Goal: Task Accomplishment & Management: Manage account settings

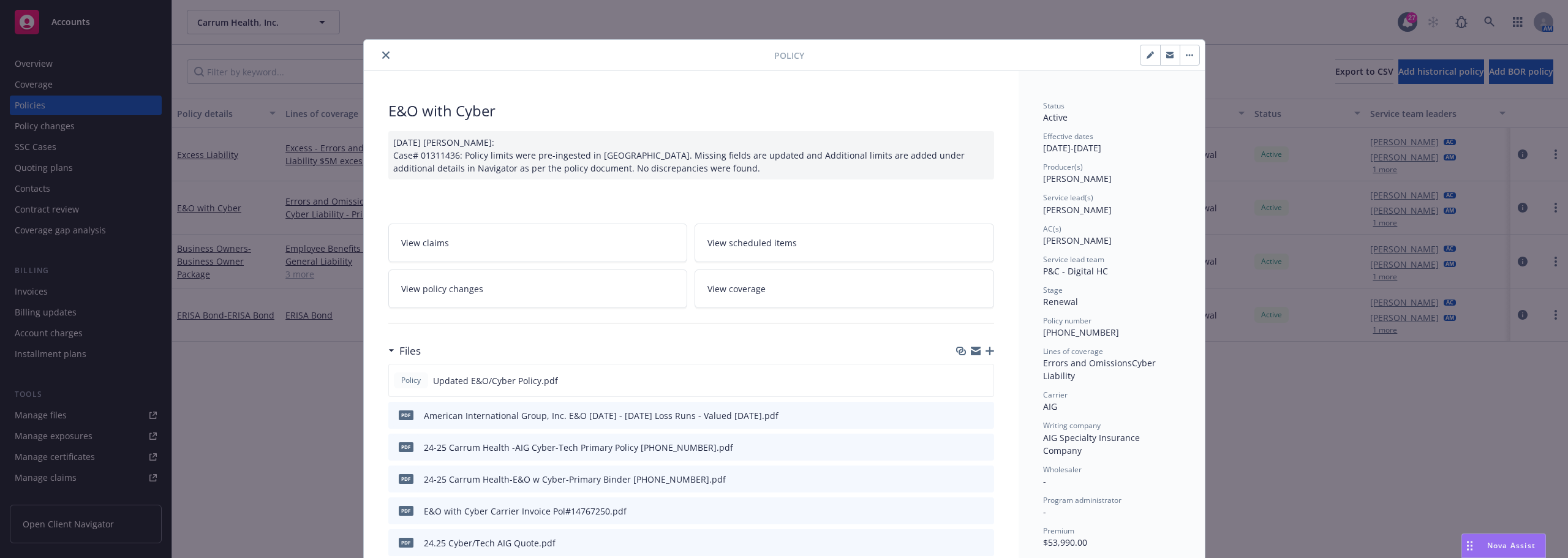
scroll to position [37, 0]
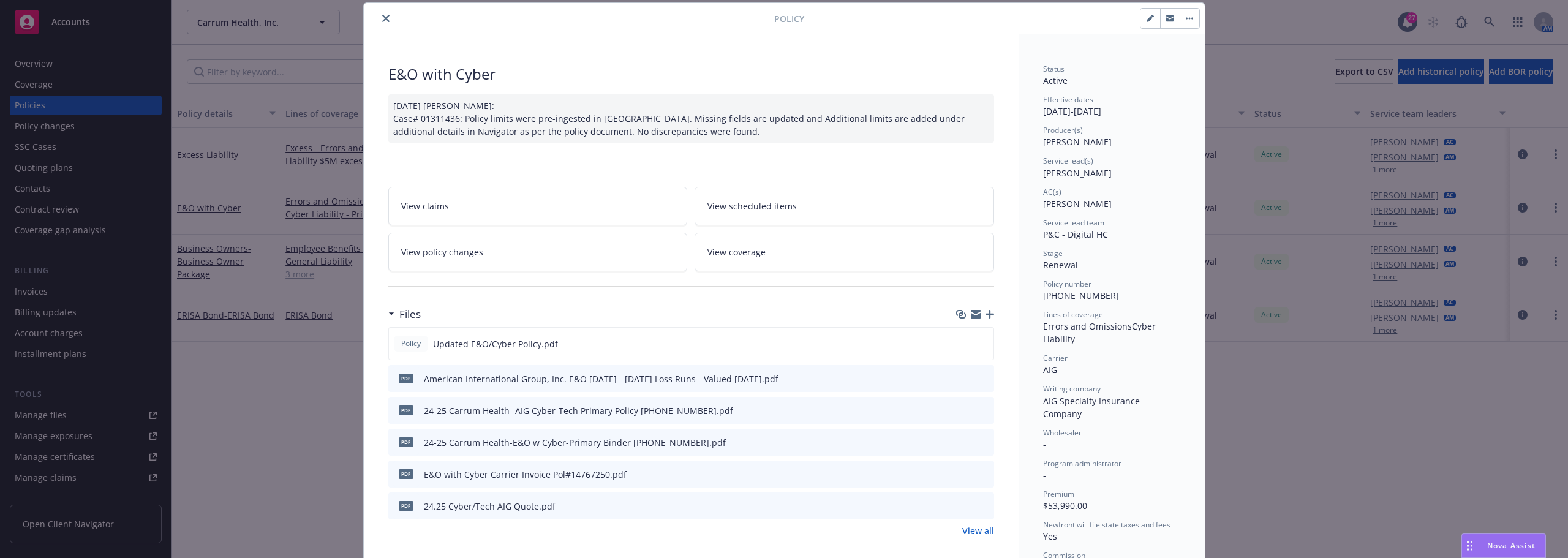
click at [382, 18] on icon "close" at bounding box center [385, 18] width 7 height 7
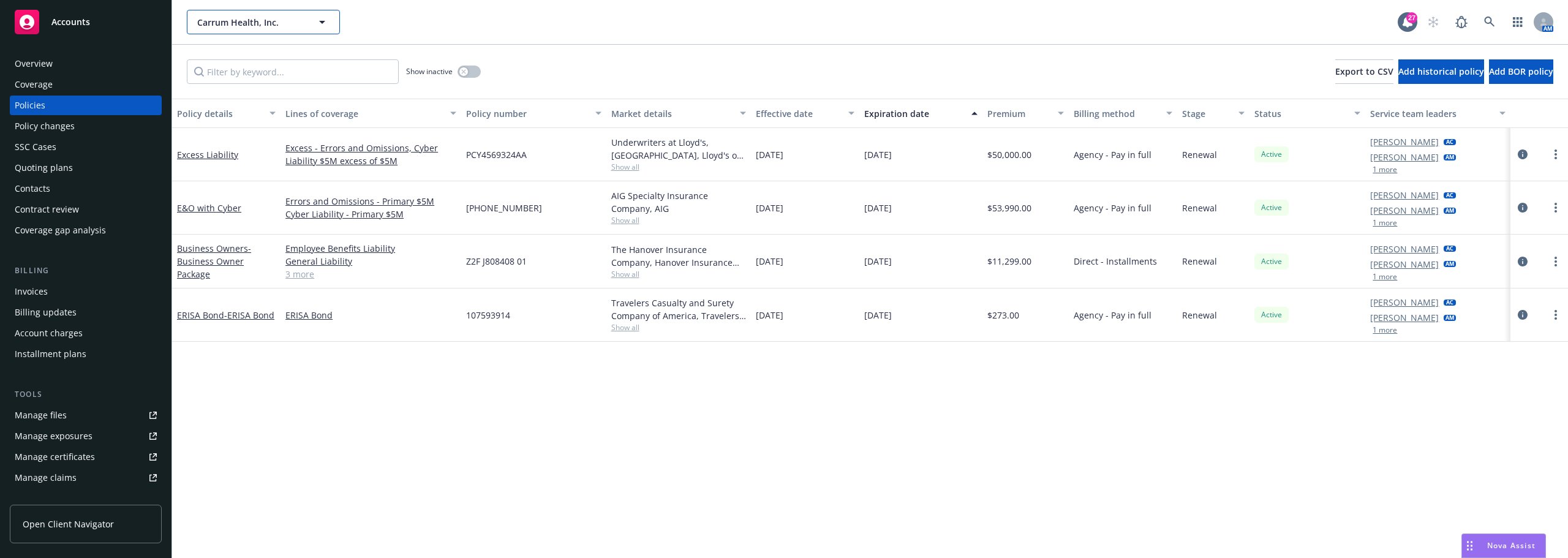
click at [277, 25] on span "Carrum Health, Inc." at bounding box center [250, 23] width 106 height 13
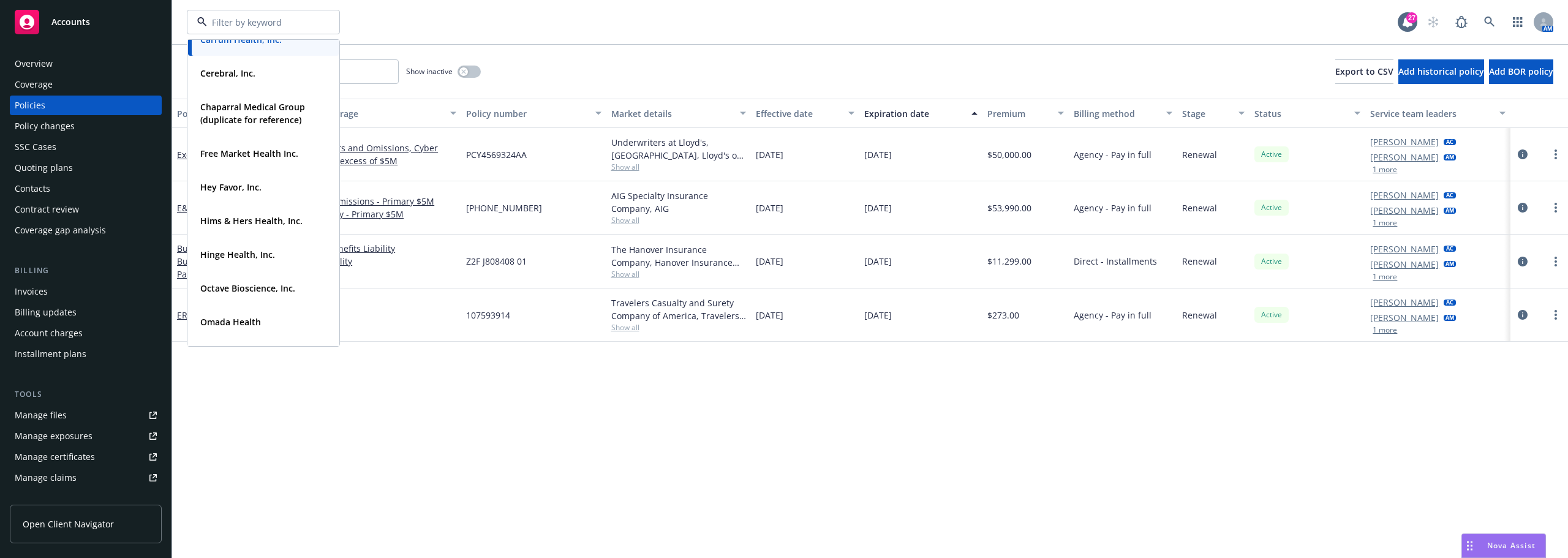
scroll to position [245, 0]
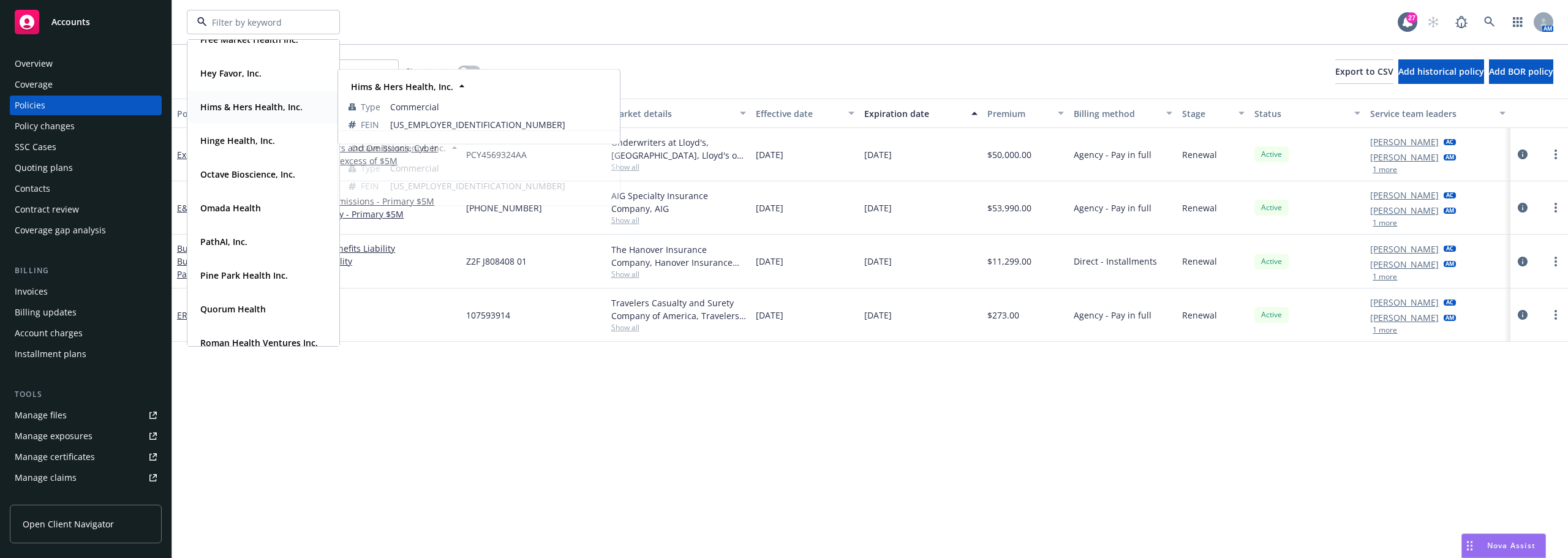
click at [254, 117] on div "Hims & Hers Health, Inc. Type Commercial FEIN [US_EMPLOYER_IDENTIFICATION_NUMBE…" at bounding box center [263, 107] width 150 height 32
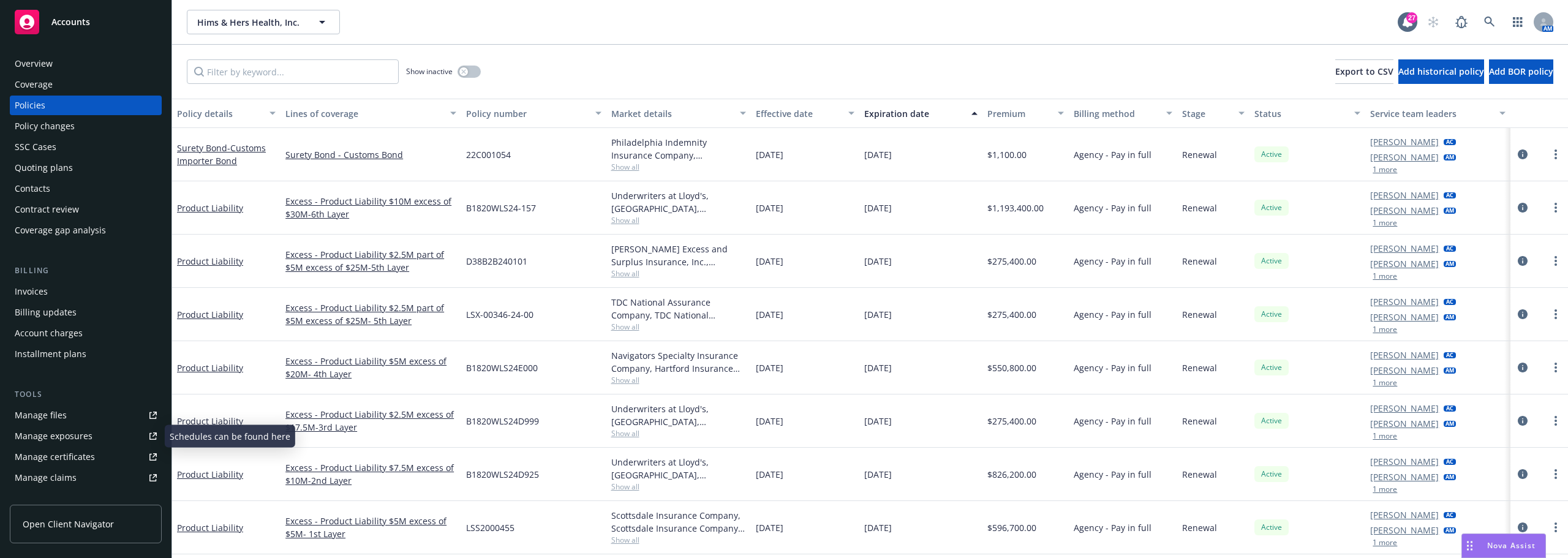
click at [90, 413] on link "Manage files" at bounding box center [85, 415] width 152 height 19
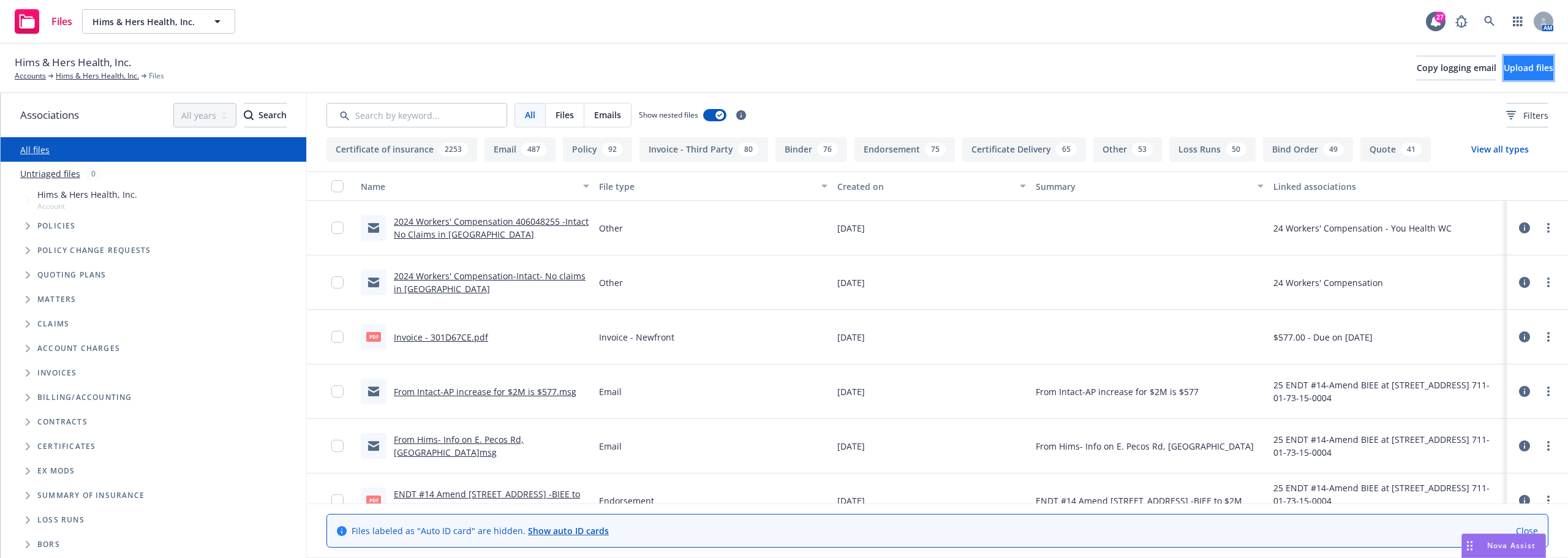
click at [1519, 70] on span "Upload files" at bounding box center [1529, 68] width 50 height 11
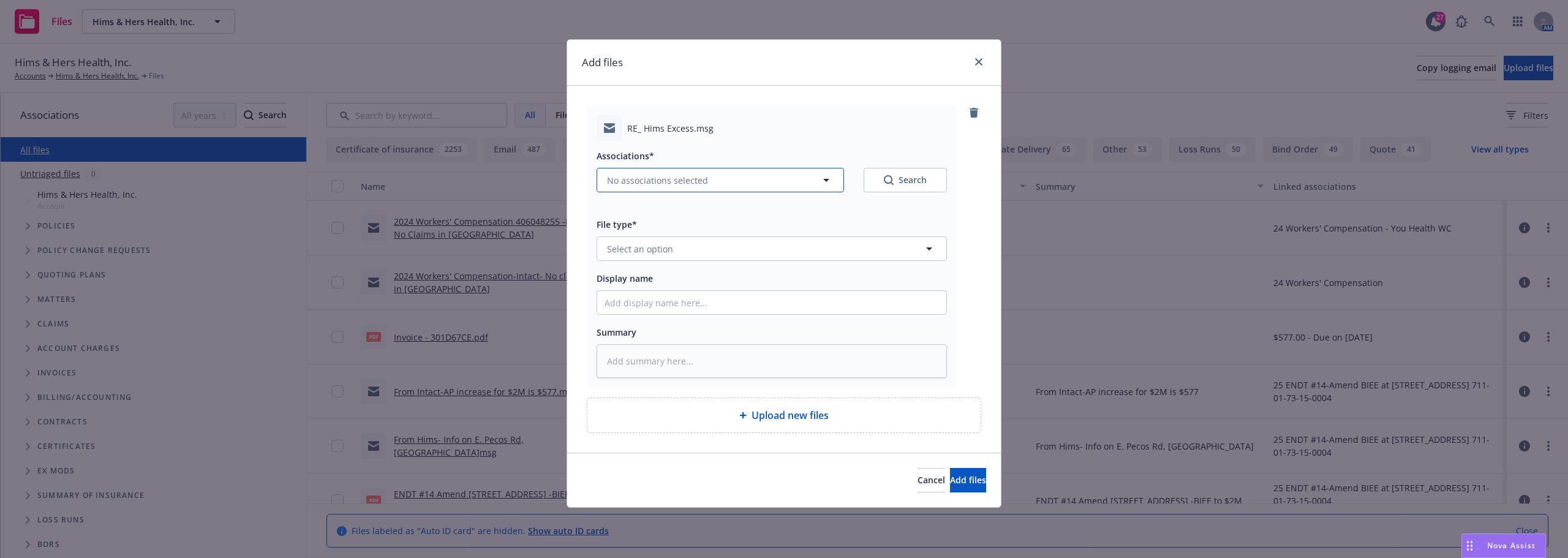
click at [733, 182] on button "No associations selected" at bounding box center [720, 180] width 248 height 24
type textarea "x"
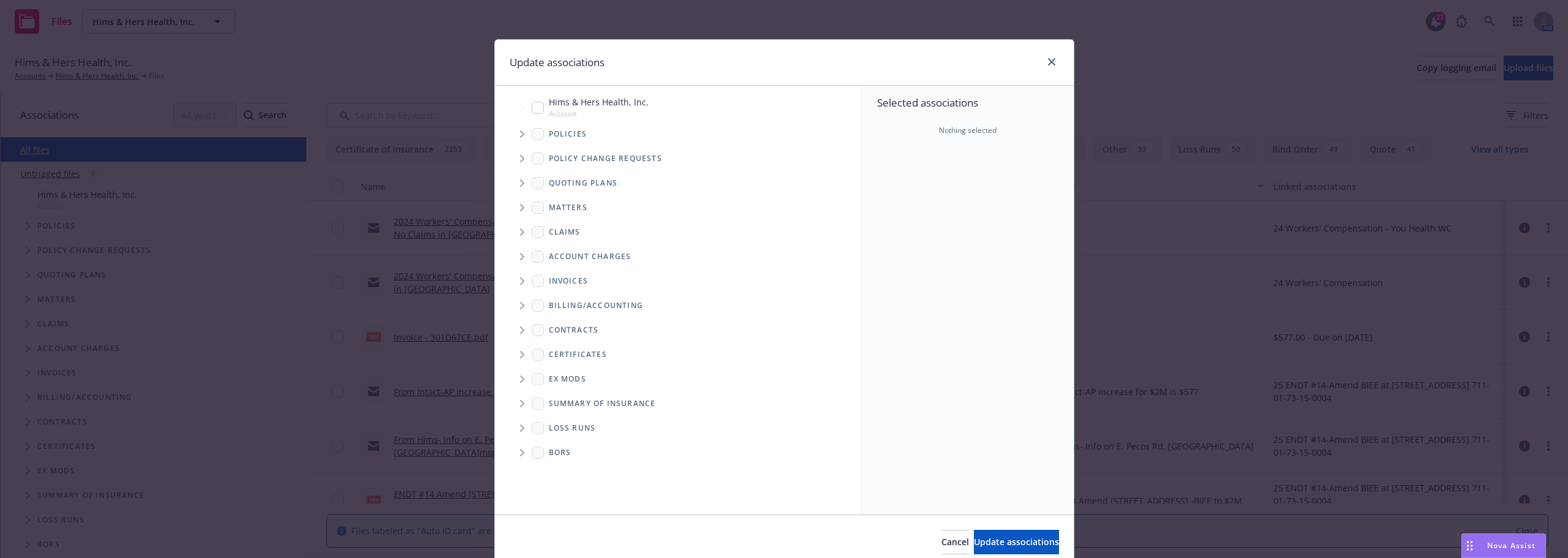
click at [513, 139] on span "Tree Example" at bounding box center [522, 134] width 19 height 19
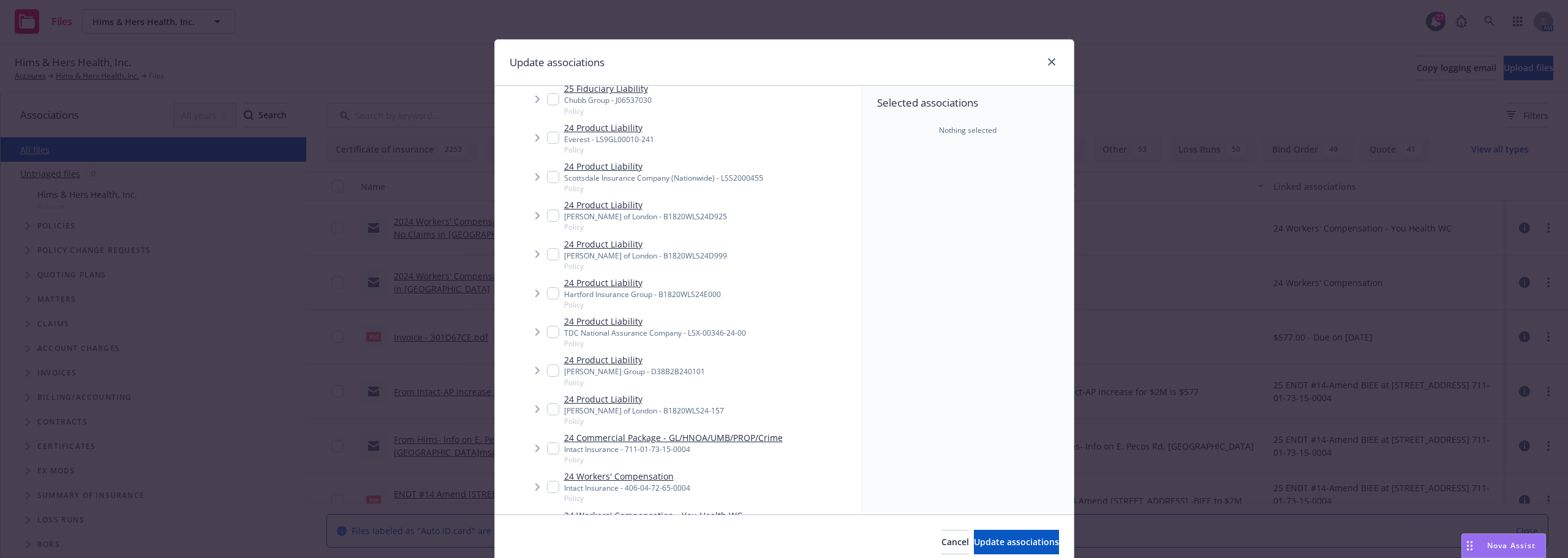
scroll to position [1164, 0]
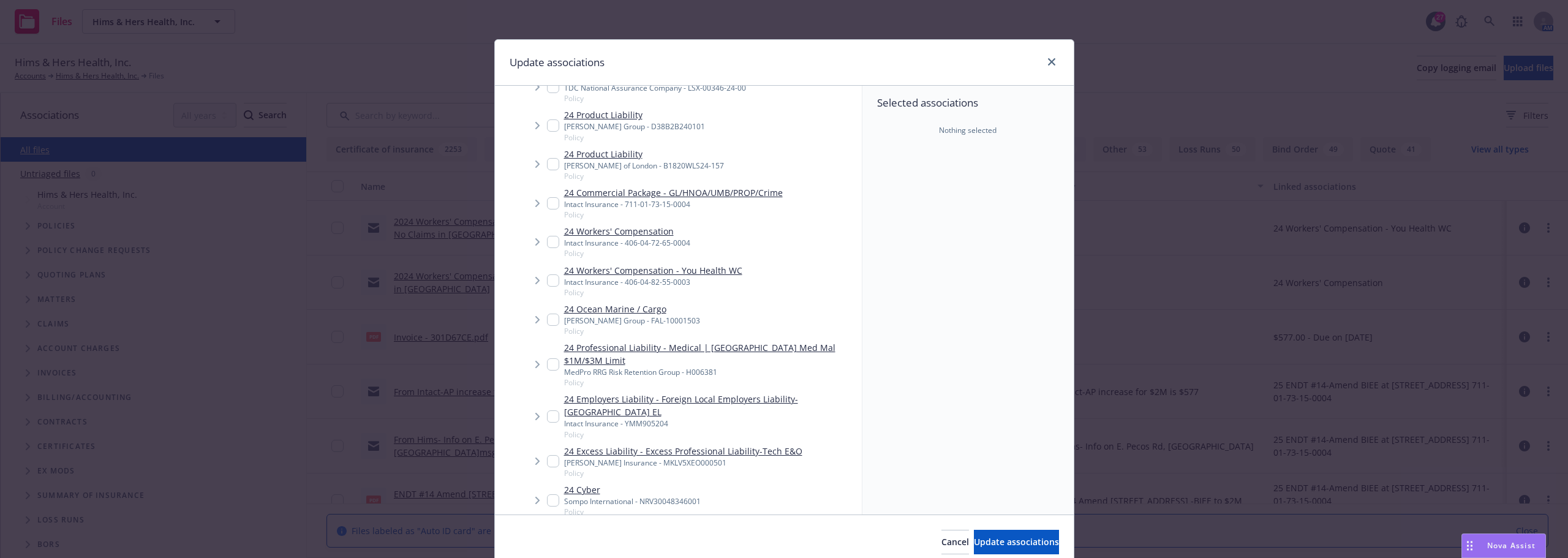
click at [547, 455] on input "Tree Example" at bounding box center [552, 461] width 12 height 12
checkbox input "true"
click at [994, 539] on span "Update associations" at bounding box center [1016, 542] width 85 height 11
type textarea "x"
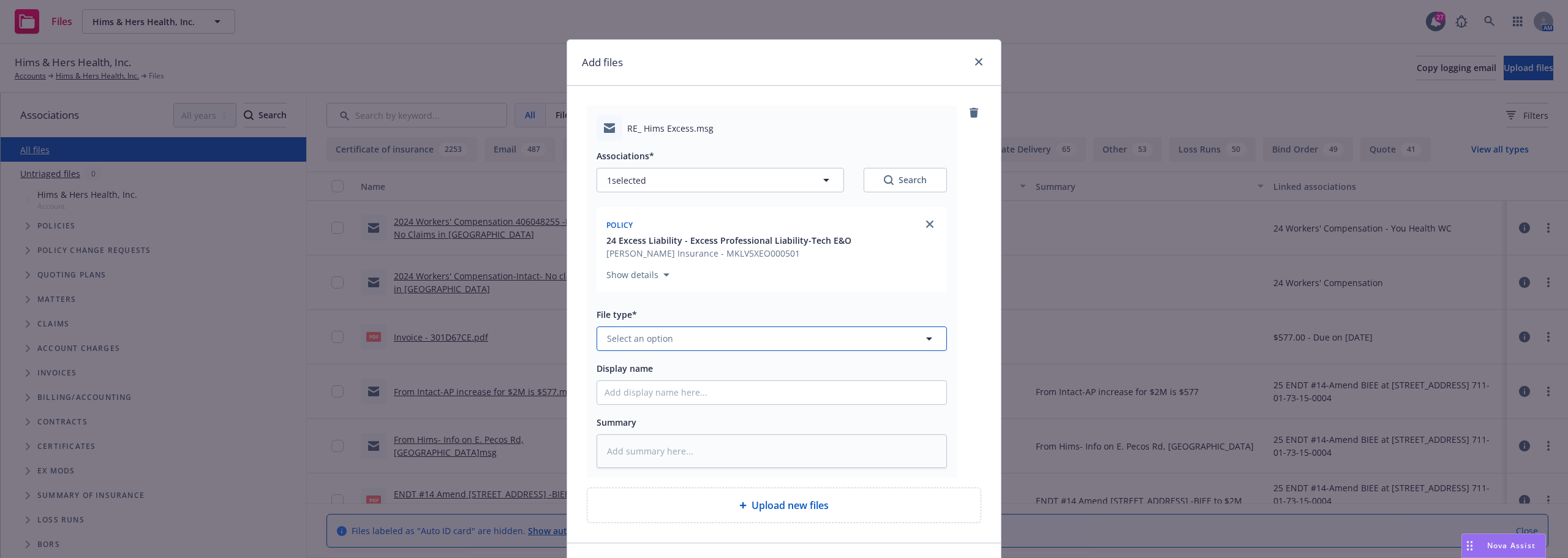
click at [649, 344] on span "Select an option" at bounding box center [640, 338] width 66 height 13
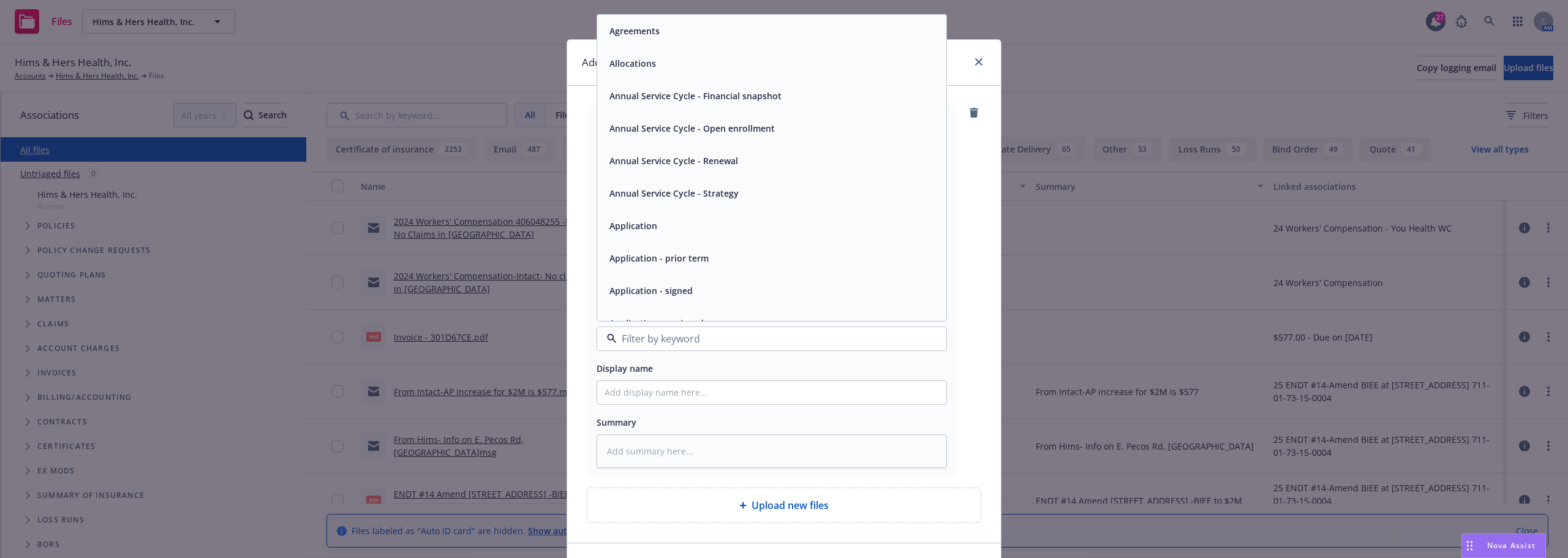
click at [963, 81] on div "Add files" at bounding box center [784, 63] width 433 height 46
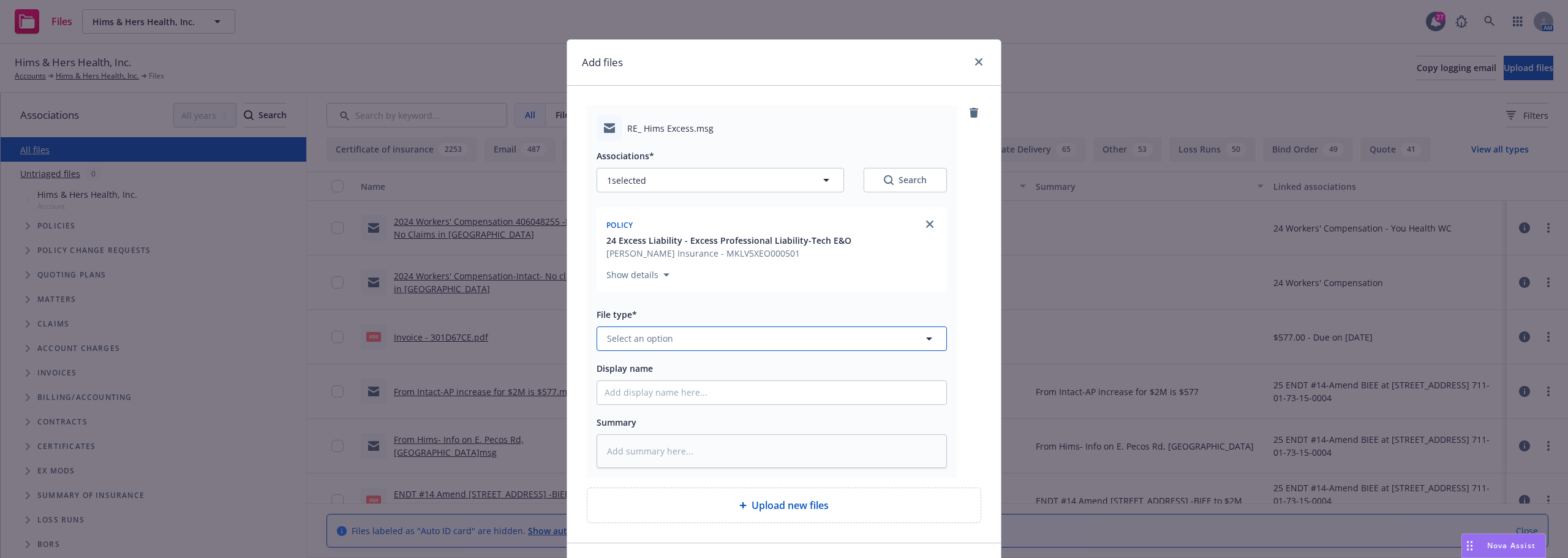
click at [678, 335] on button "Select an option" at bounding box center [772, 338] width 351 height 24
type input "email"
click at [681, 300] on div "Email" at bounding box center [772, 305] width 335 height 18
click at [646, 381] on input "Display name" at bounding box center [772, 392] width 349 height 23
type textarea "x"
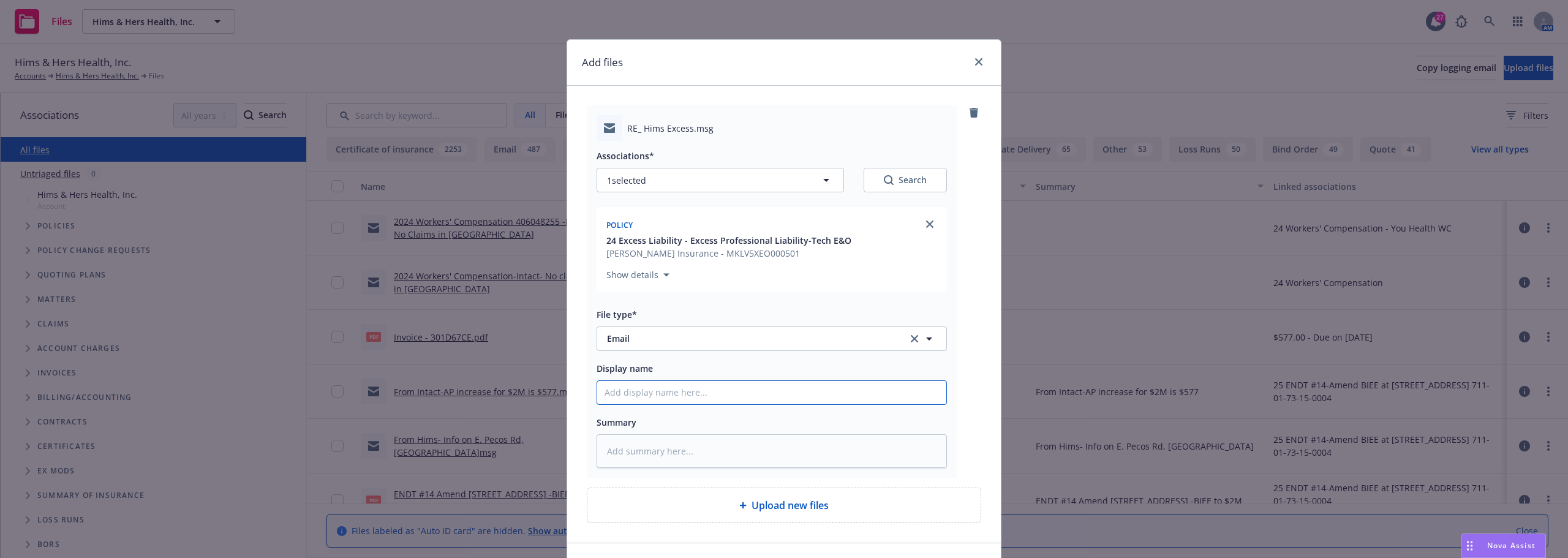
type input "C"
type textarea "x"
type input "Ca"
type textarea "x"
type input "Car"
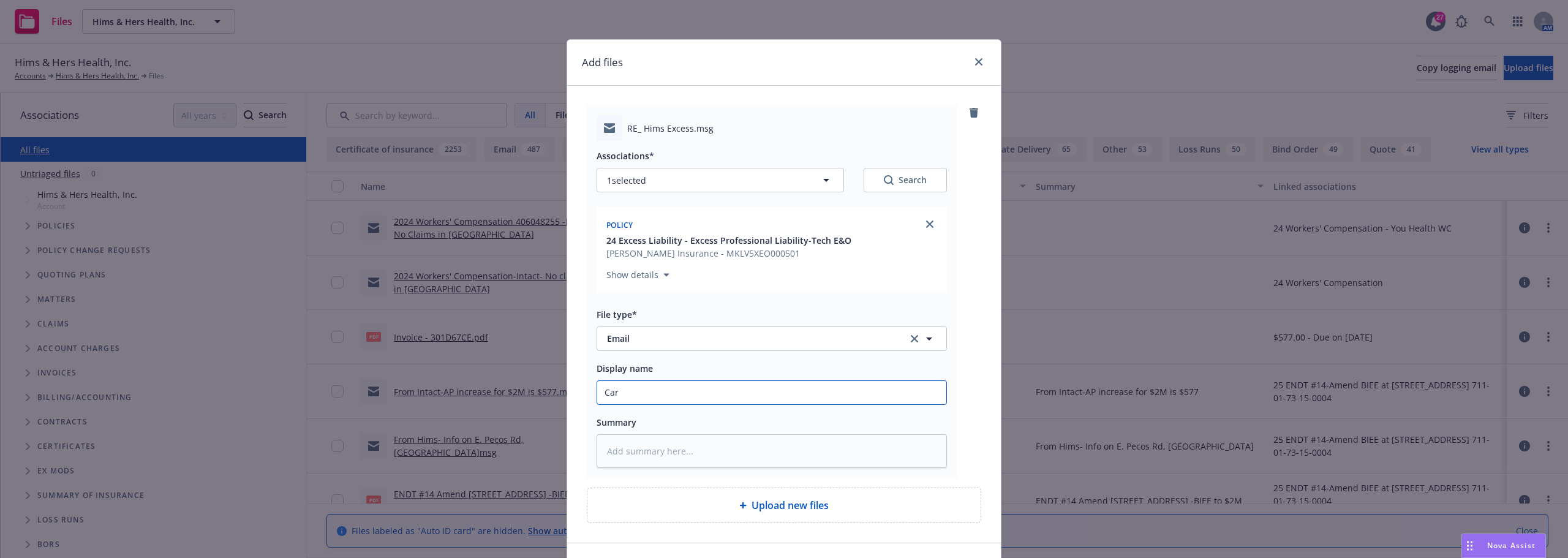
type textarea "x"
type input "Carr"
type textarea "x"
type input "Carri"
type textarea "x"
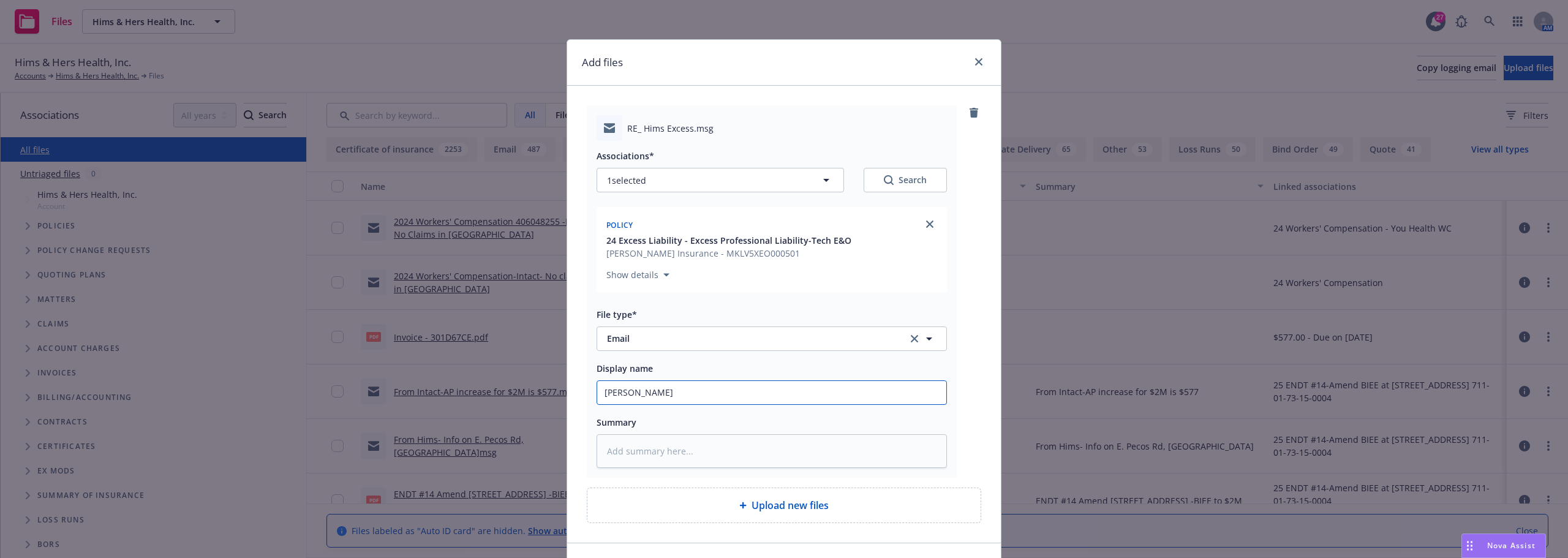
type input "Carrie"
type textarea "x"
type input "Carrier"
type textarea "x"
type input "Carrier"
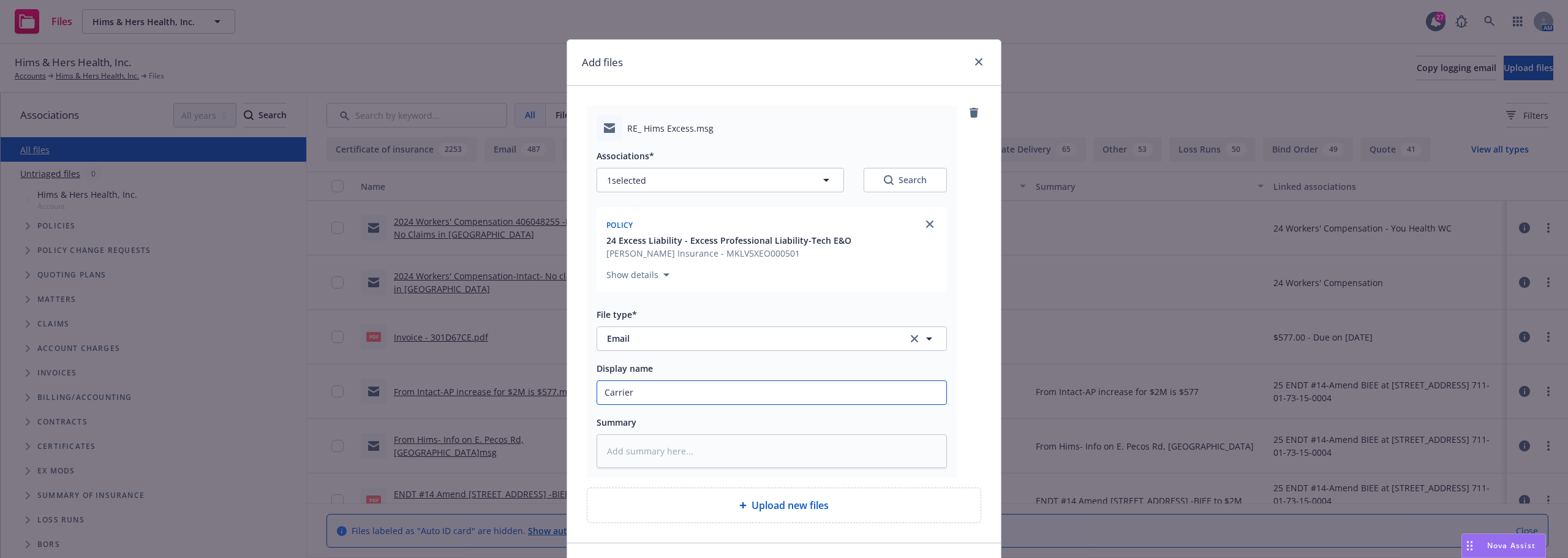
type textarea "x"
type input "Carrier c"
type textarea "x"
type input "Carrier co"
type textarea "x"
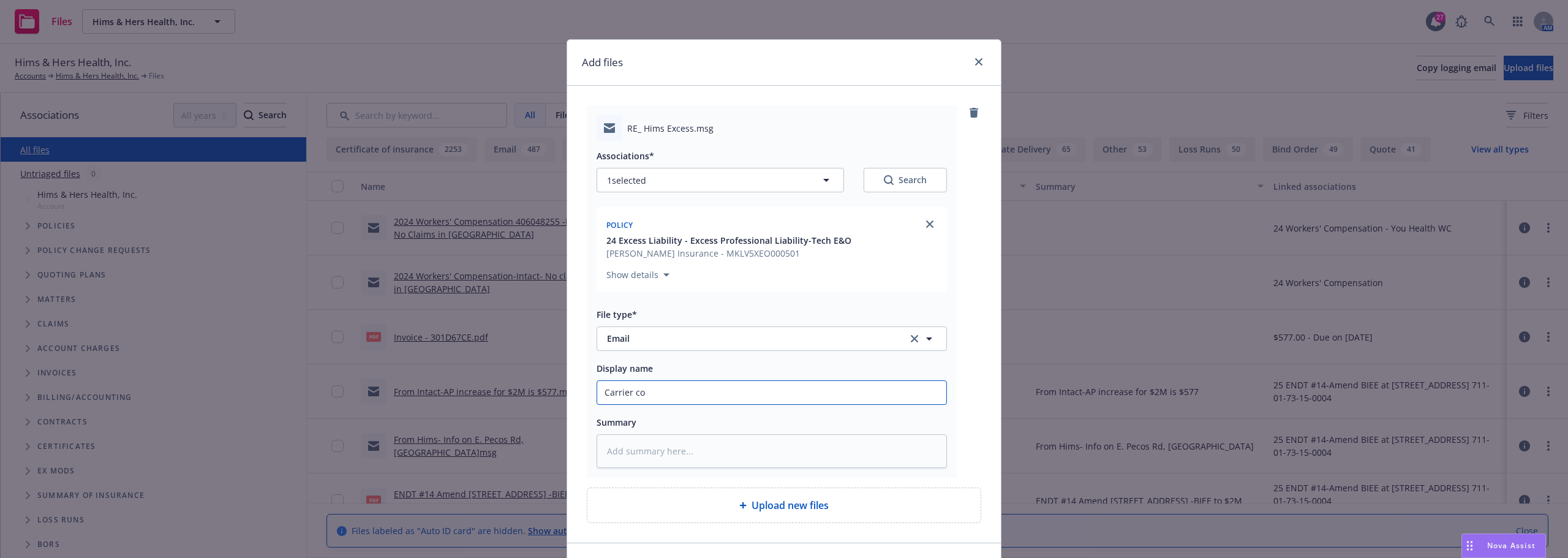
type input "Carrier con"
type textarea "x"
type input "Carrier conf"
type textarea "x"
type input "Carrier confi"
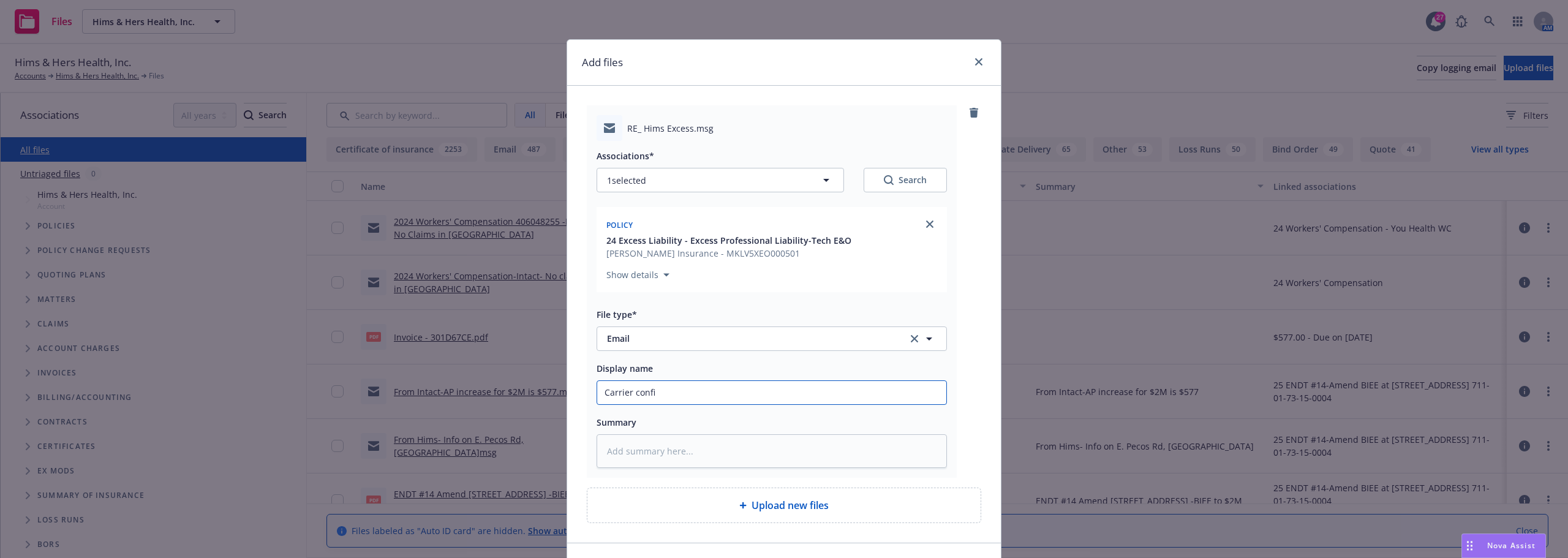
type textarea "x"
type input "Carrier confir"
type textarea "x"
type input "Carrier confirm"
type textarea "x"
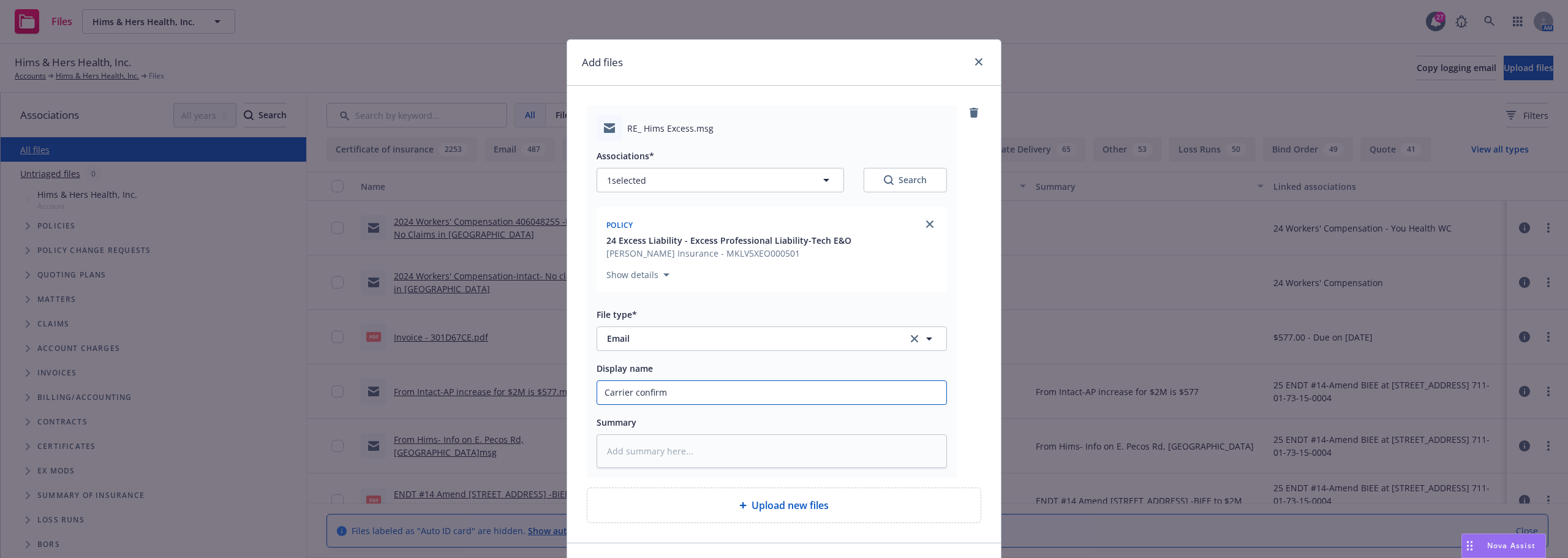
type input "Carrier confirme"
type textarea "x"
type input "Carrier confirmed"
type textarea "x"
type input "Carrier confirmed"
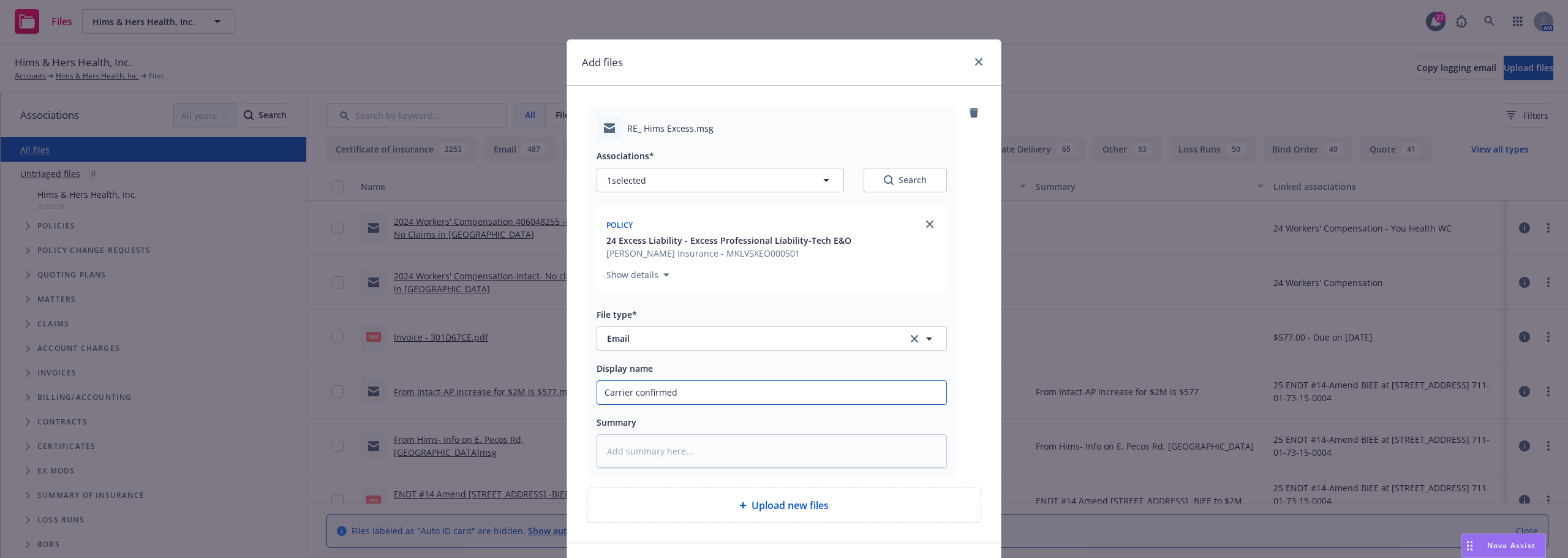
type textarea "x"
type input "Carrier confirmed c"
type textarea "x"
type input "Carrier confirmed co"
type textarea "x"
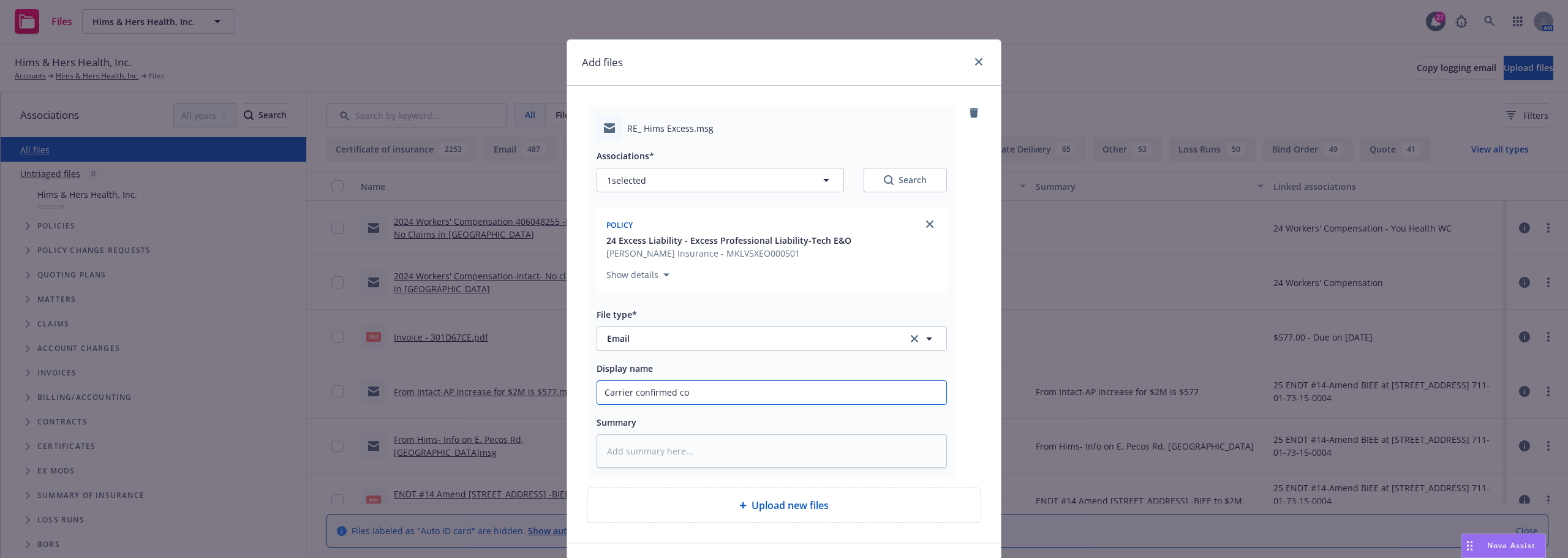
type input "Carrier confirmed cov"
type textarea "x"
type input "Carrier confirmed cove"
type textarea "x"
type input "Carrier confirmed cover"
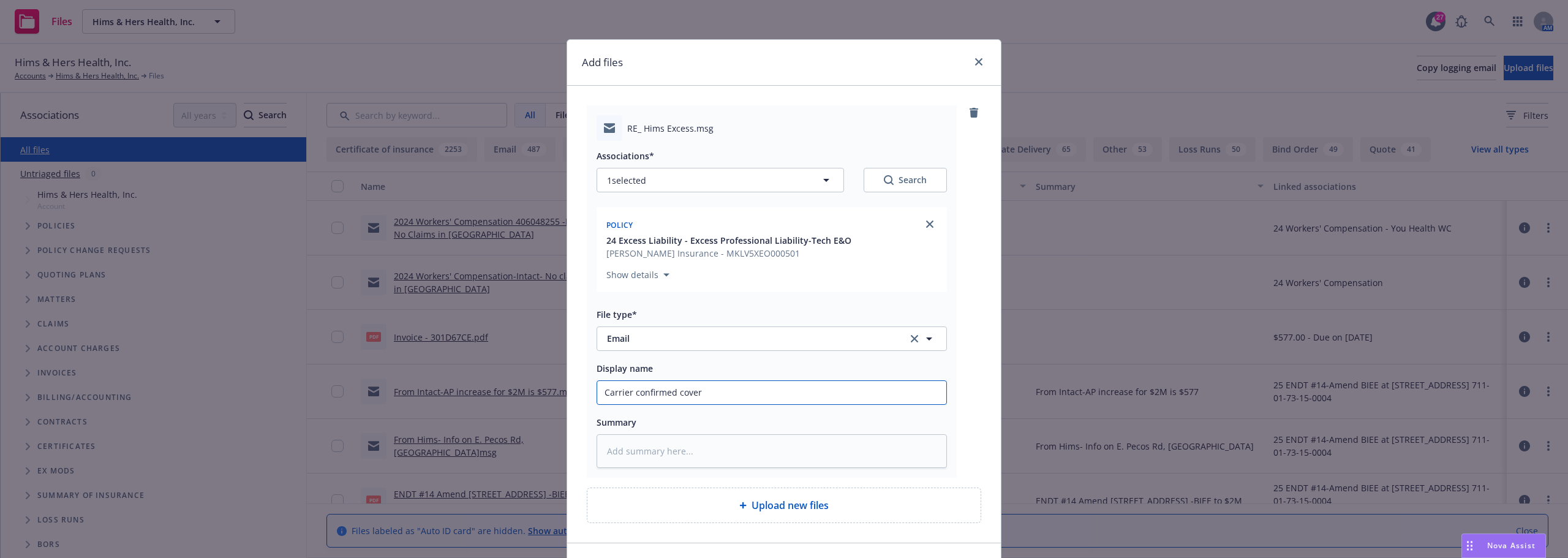
type textarea "x"
type input "Carrier confirmed covera"
type textarea "x"
type input "Carrier confirmed coverag"
type textarea "x"
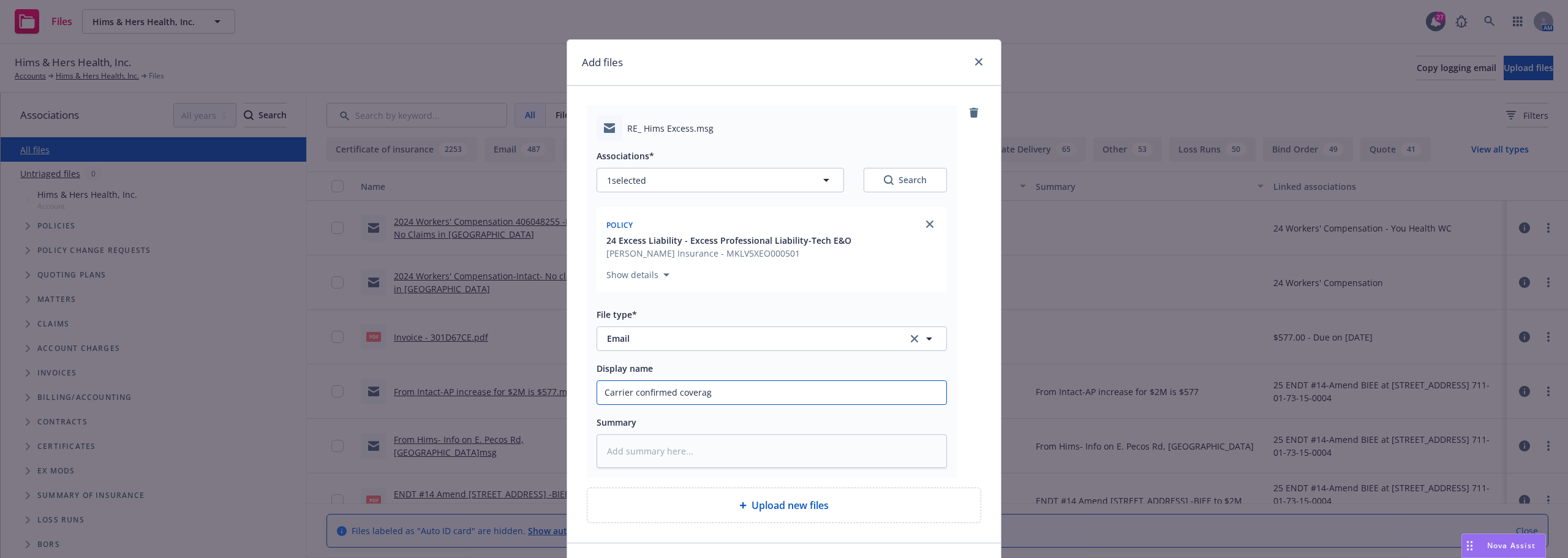
type input "Carrier confirmed coverage"
type textarea "x"
type input "Carrier confirmed coverage"
type textarea "x"
type input "Carrier confirmed coverage i"
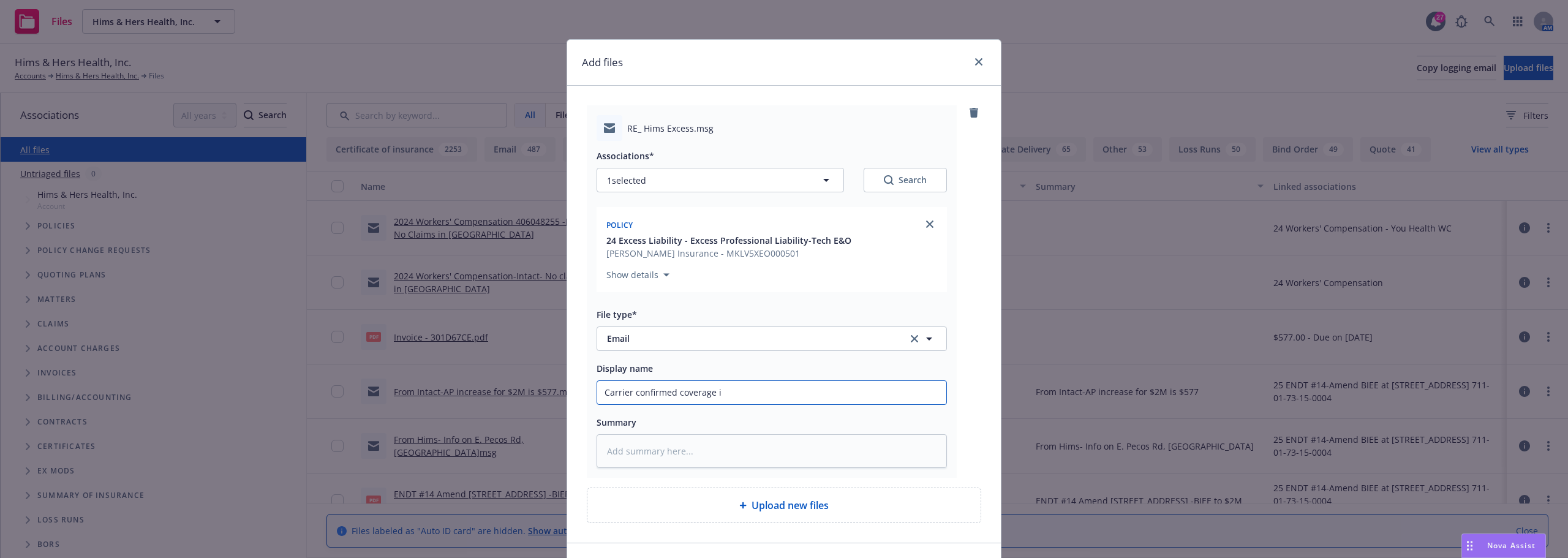
type textarea "x"
type input "Carrier confirmed coverage is"
type textarea "x"
type input "Carrier confirmed coverage i"
type textarea "x"
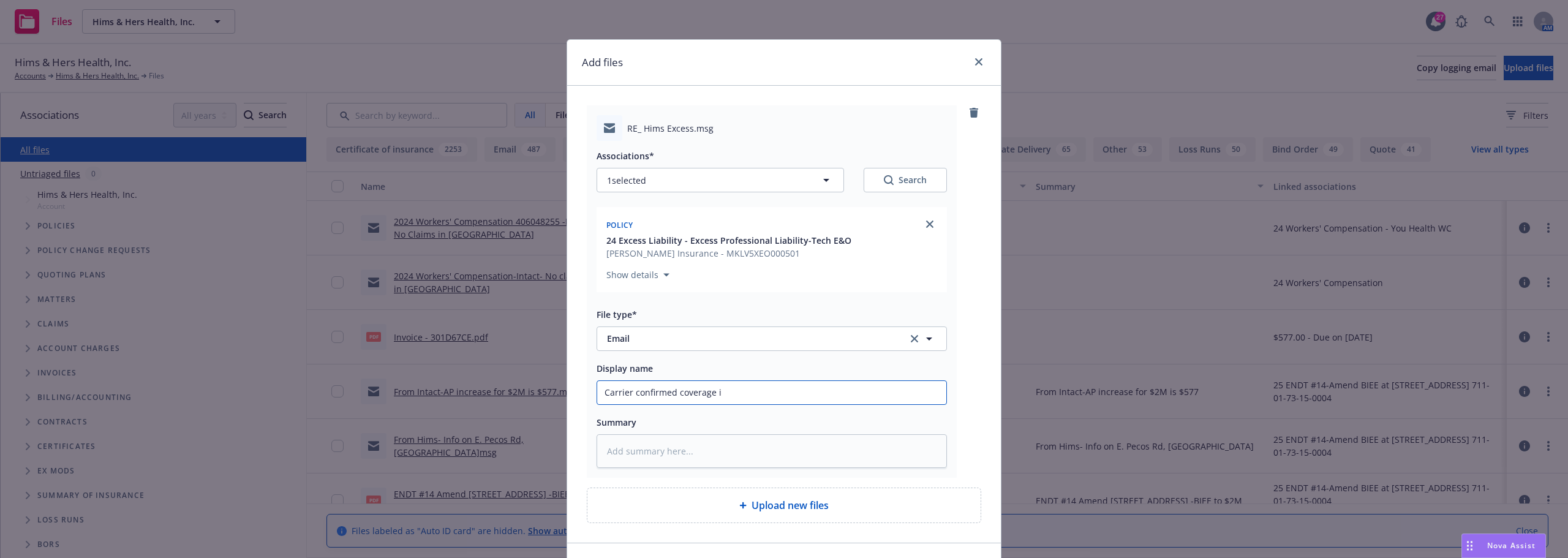
type input "Carrier confirmed coverage"
type textarea "x"
type input "Carrier confirmed coverage"
type textarea "x"
type input "Carrier confirmed coverag"
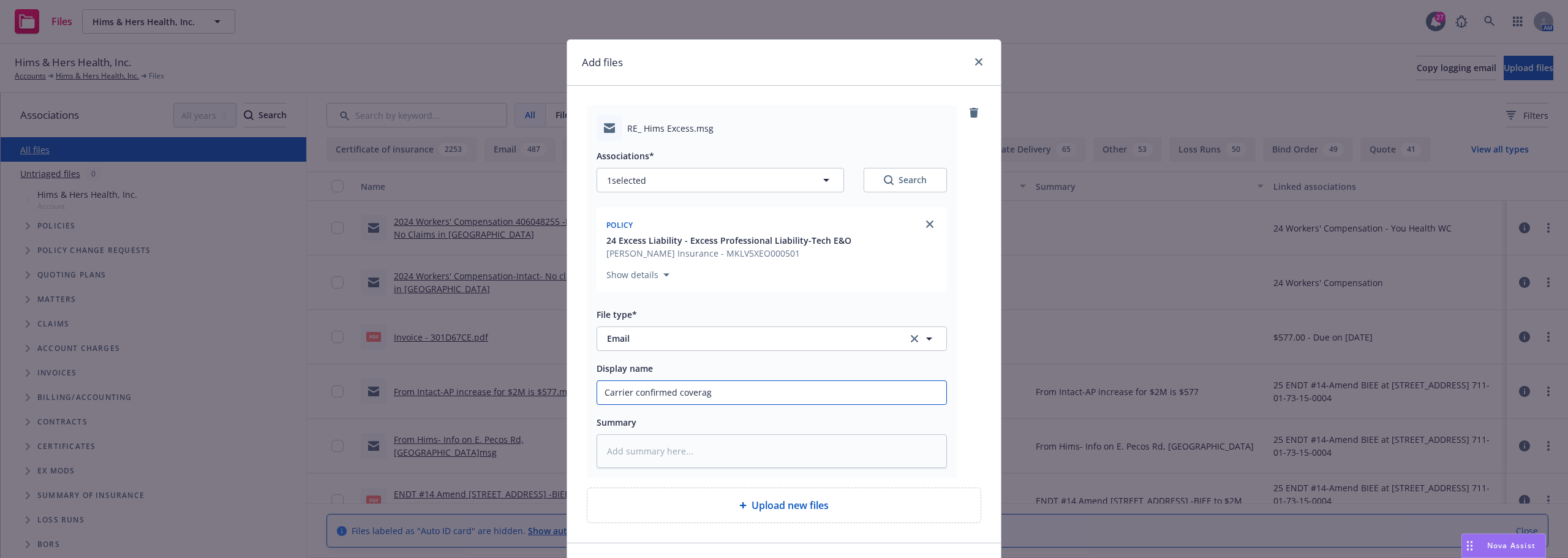
type textarea "x"
type input "Carrier confirmed covera"
type textarea "x"
type input "Carrier confirmed cover"
type textarea "x"
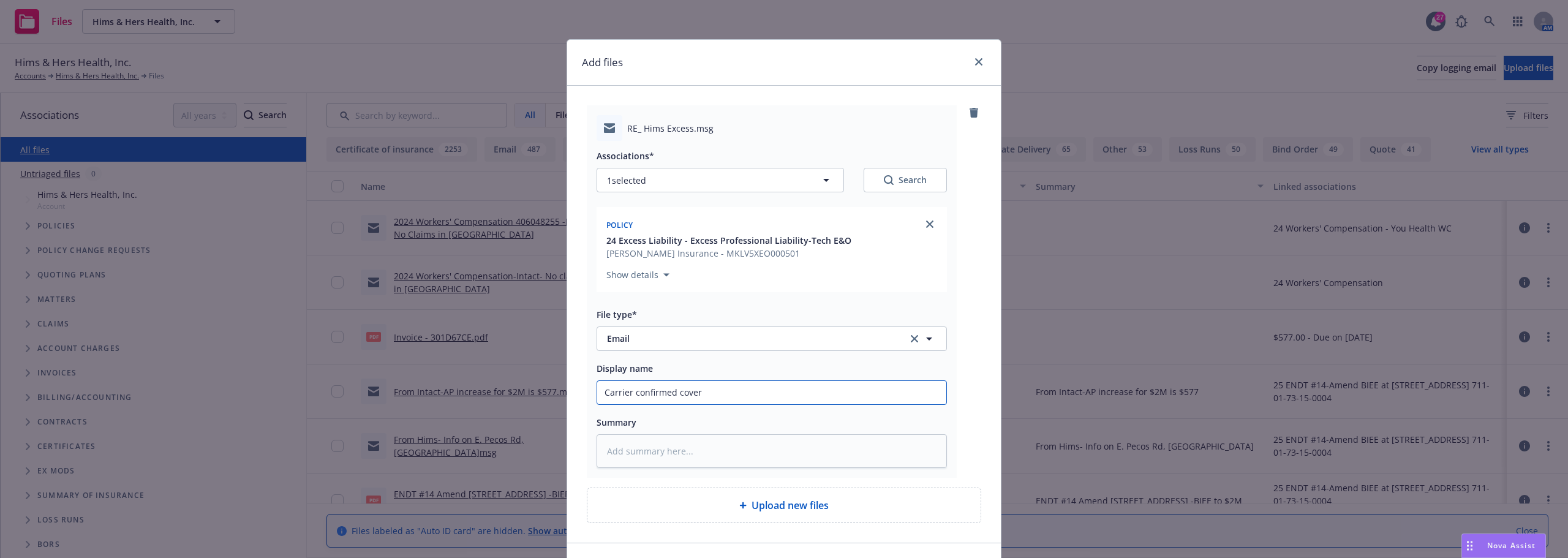
type input "Carrier confirmed cove"
type textarea "x"
type input "Carrier confirmed cov"
type textarea "x"
type input "Carrier confirmed co"
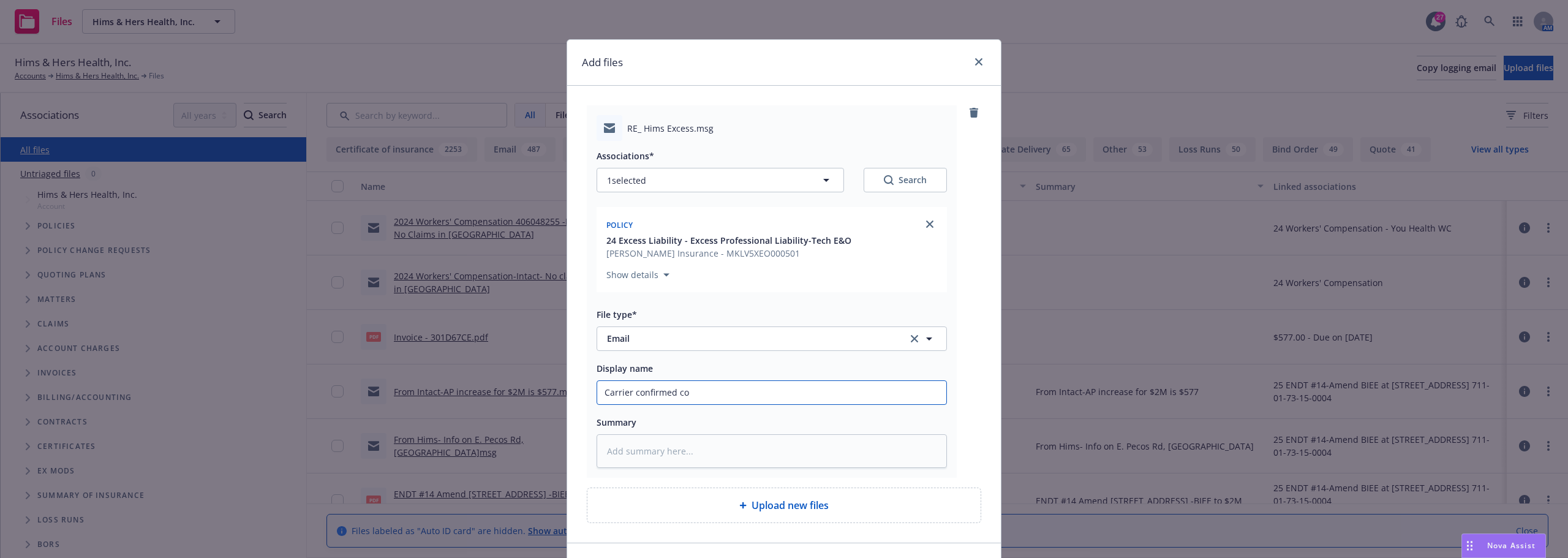
type textarea "x"
type input "Carrier confirmed c"
type textarea "x"
type input "Carrier confirmed"
type textarea "x"
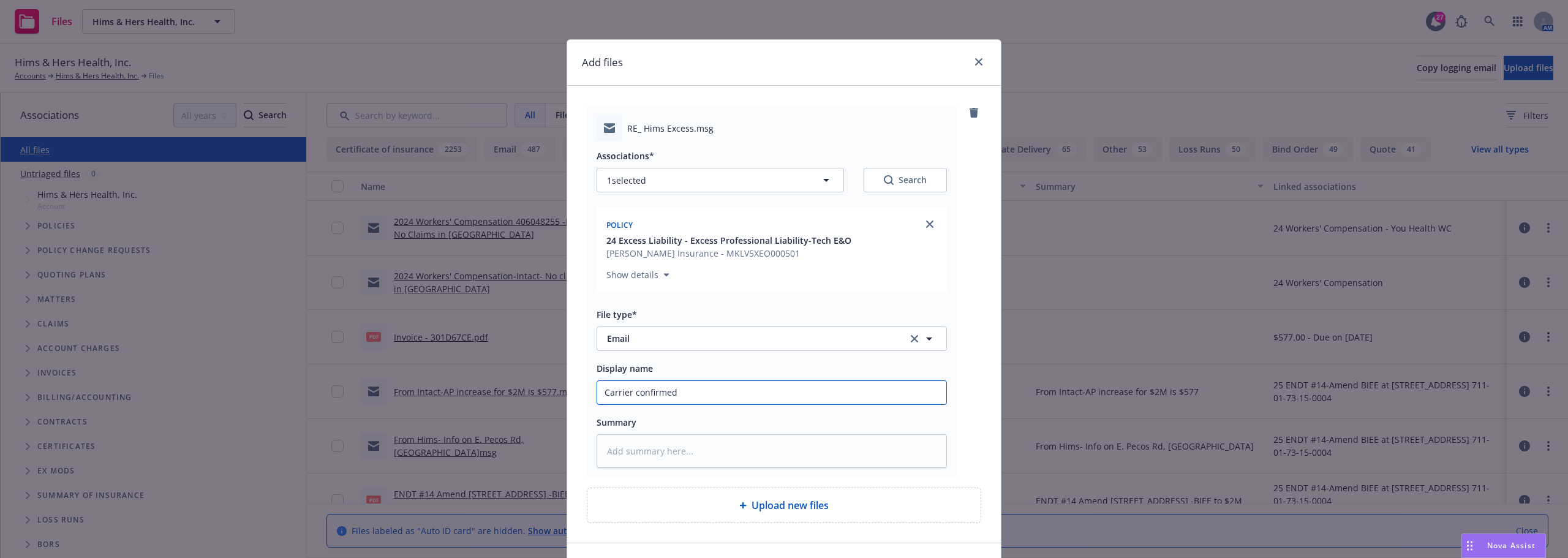
type input "Carrier confirmed L"
type textarea "x"
type input "Carrier confirmed LP"
type textarea "x"
type input "Carrier confirmed L"
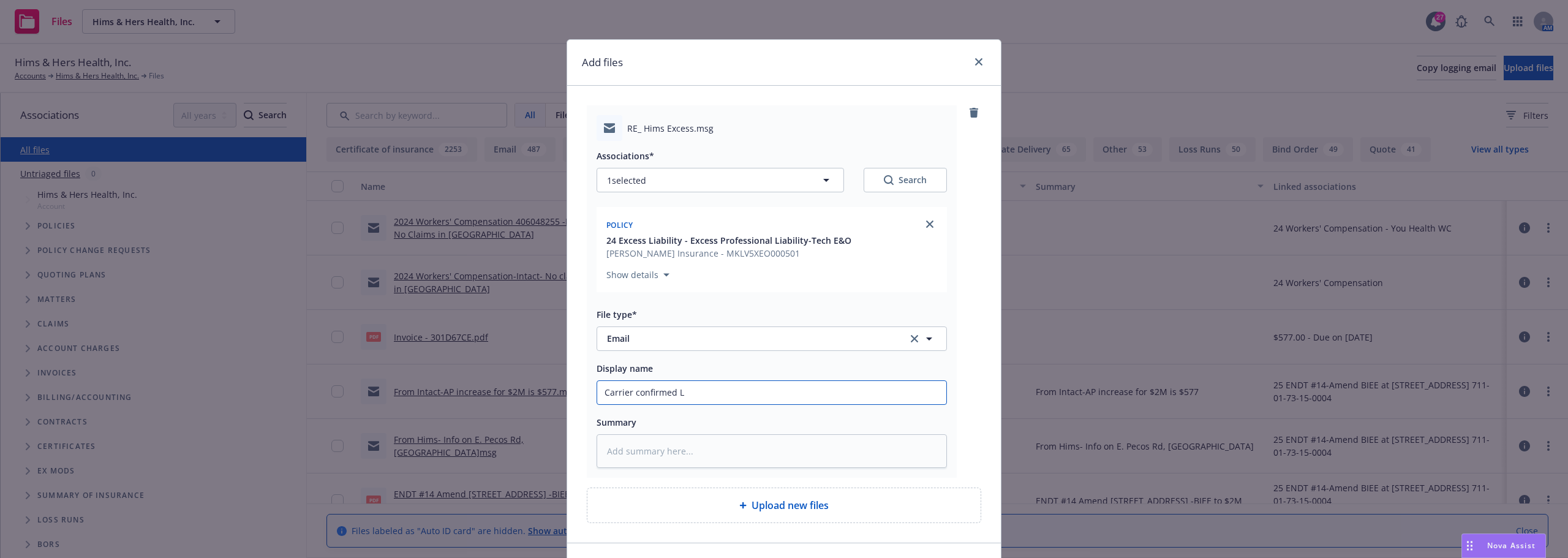
type textarea "x"
type input "Carrier confirmed"
type textarea "x"
type input "Carrier confirmed G"
type textarea "x"
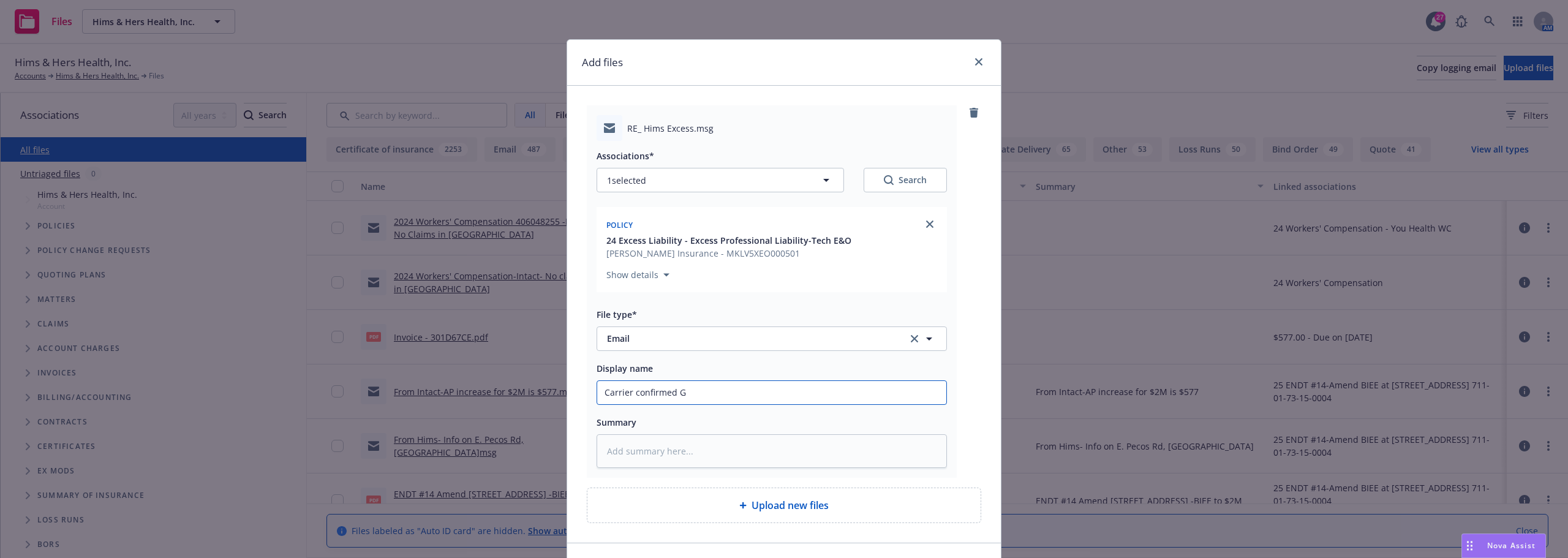
type input "Carrier confirmed GL"
type textarea "x"
type input "Carrier confirmed GLP"
type textarea "x"
type input "Carrier confirmed GLP-"
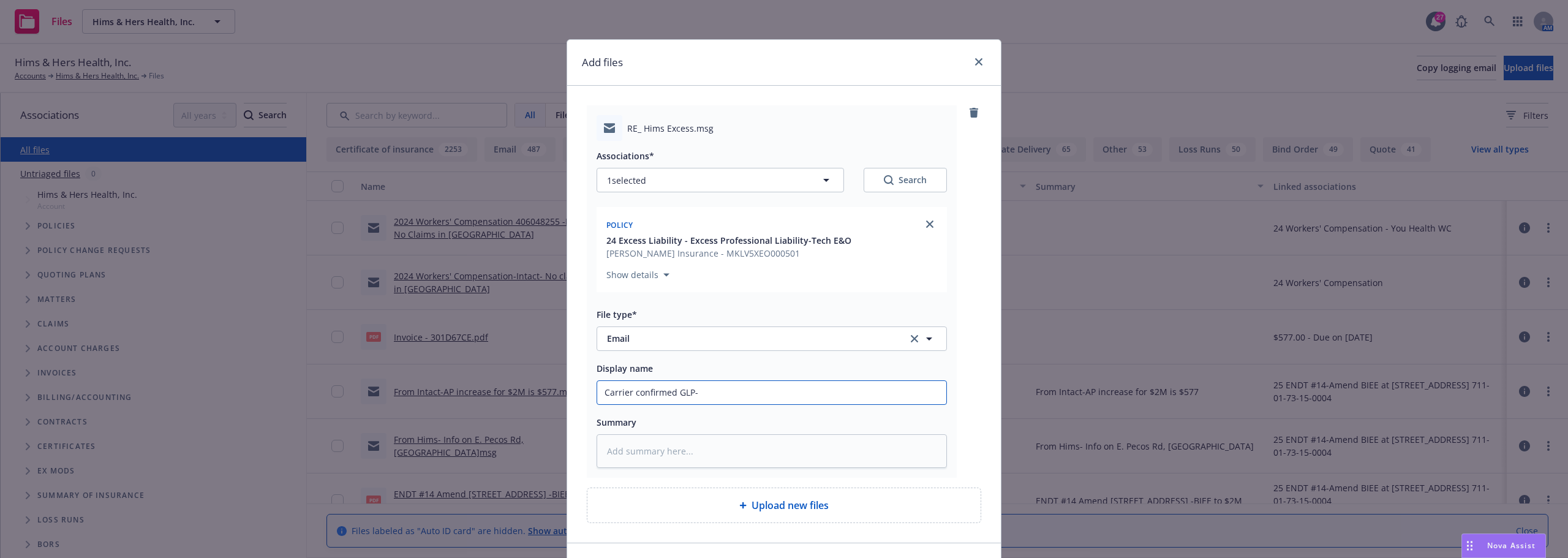
type textarea "x"
type input "Carrier confirmed GLP-"
type textarea "x"
type input "Carrier confirmed GLP-"
type textarea "x"
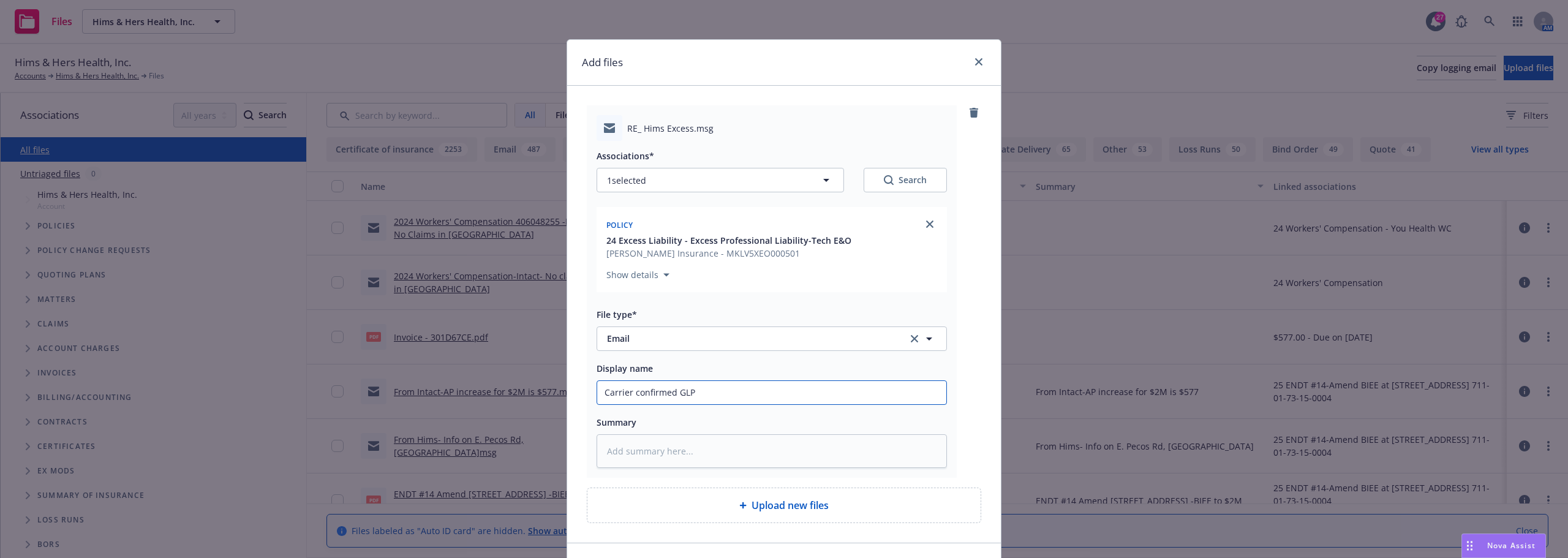
type input "Carrier confirmed GLP"
type textarea "x"
type input "Carrier confirmed GLP E"
type textarea "x"
type input "Carrier confirmed GLP End"
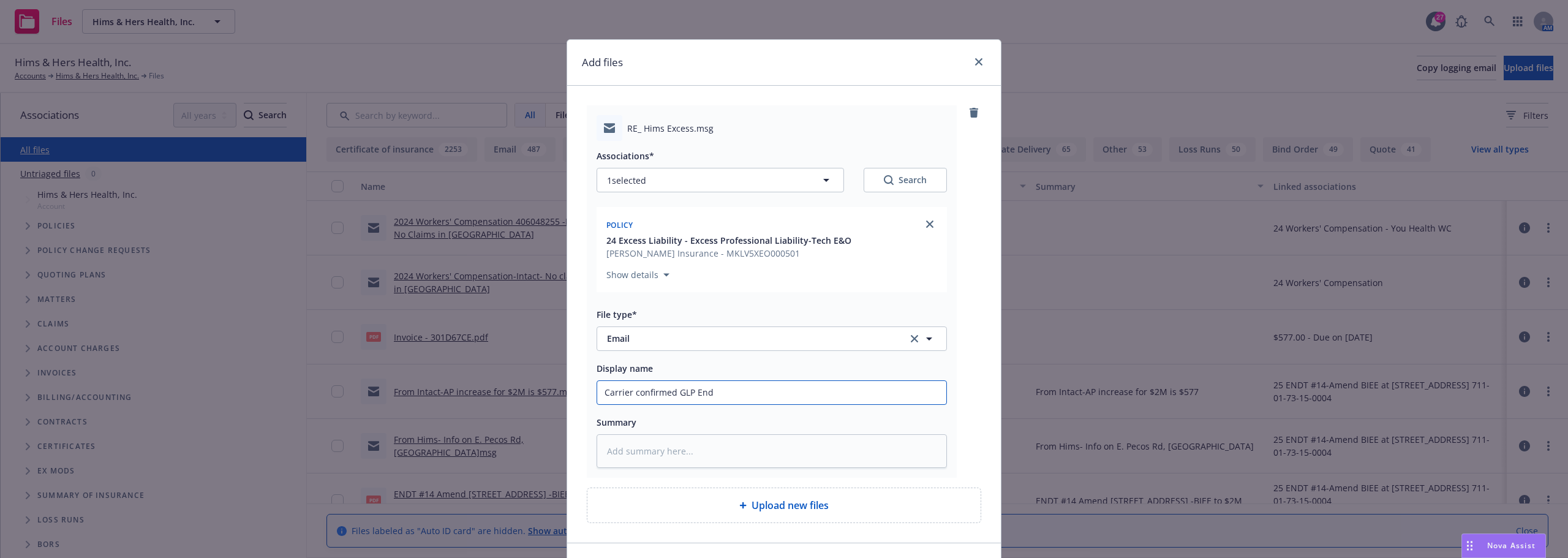
type textarea "x"
type input "Carrier confirmed GLP Endt"
type textarea "x"
type input "Carrier confirmed GLP Endt"
type textarea "x"
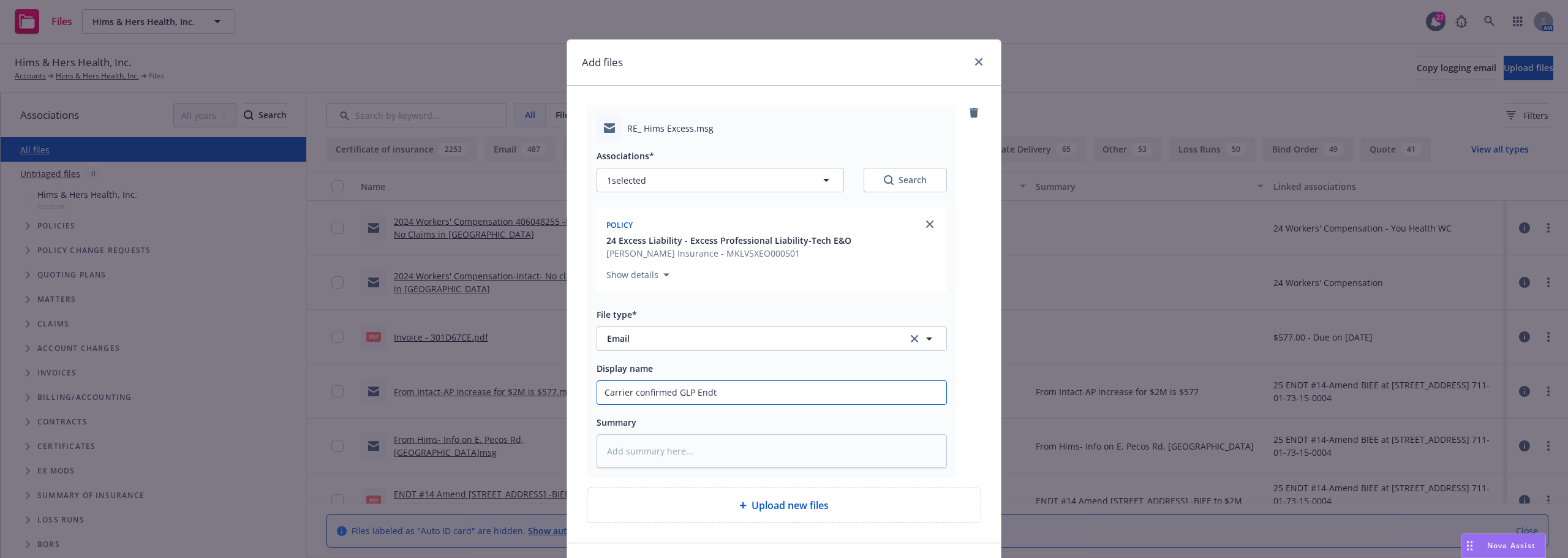
type input "Carrier confirmed GLP Endt -"
type textarea "x"
type input "Carrier confirmed GLP Endt -"
type textarea "x"
type input "Carrier confirmed GLP Endt - C"
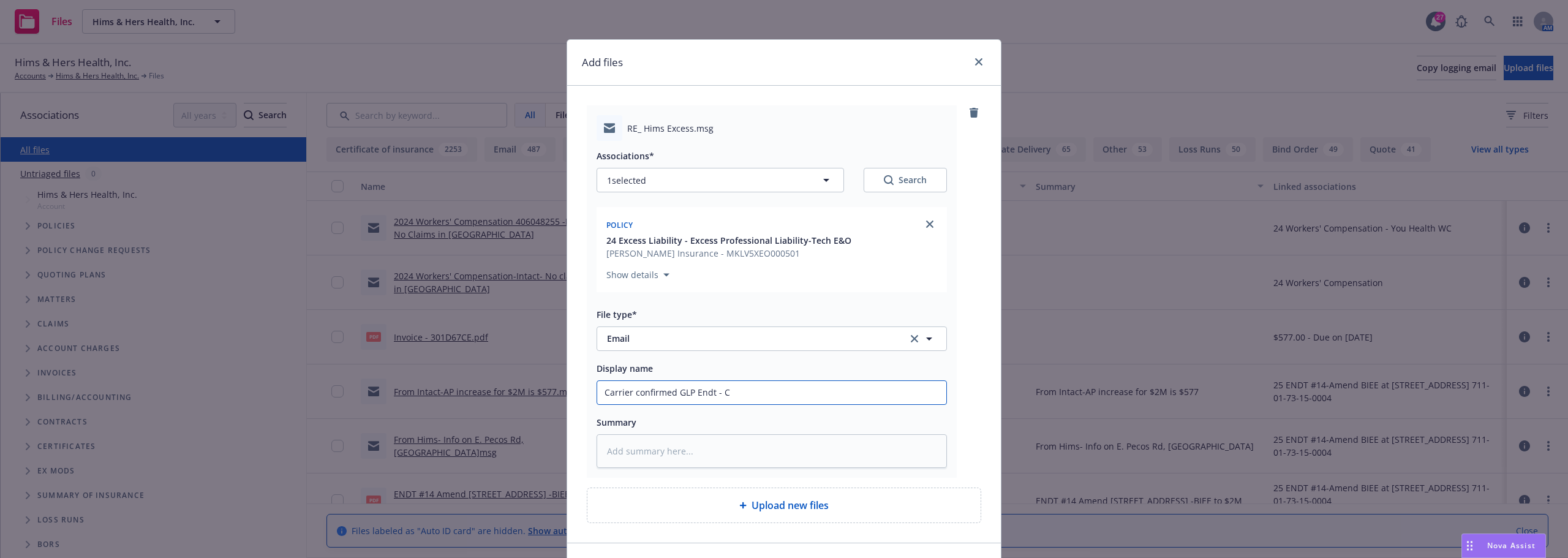
type textarea "x"
type input "Carrier confirmed GLP Endt - Co"
type textarea "x"
type input "Carrier confirmed GLP Endt - Cor"
type textarea "x"
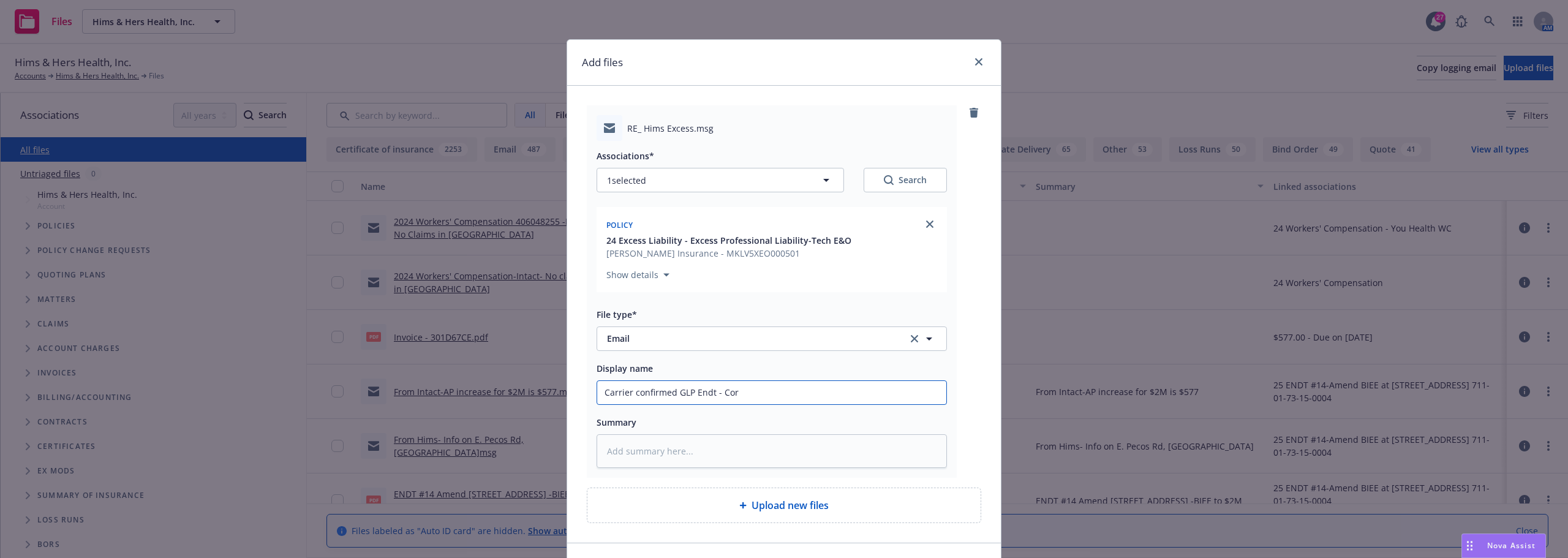
type input "Carrier confirmed GLP Endt - Corr"
type textarea "x"
type input "Carrier confirmed GLP Endt - Corre"
type textarea "x"
type input "Carrier confirmed GLP Endt - Correc"
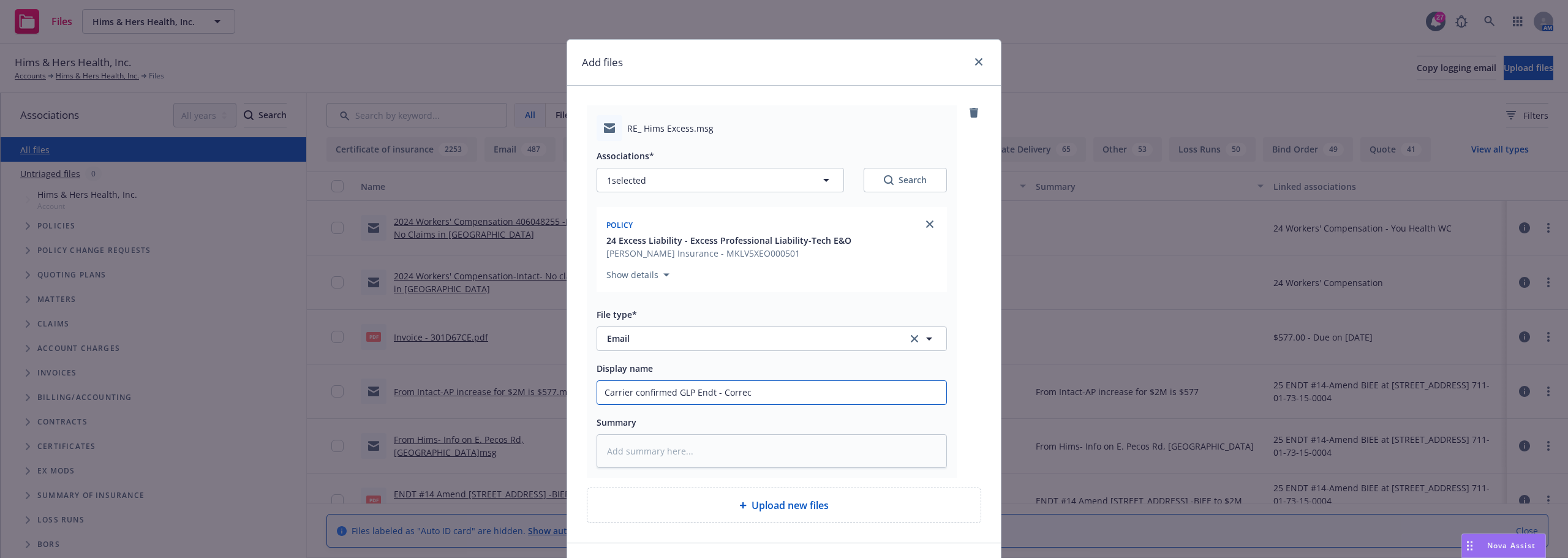
type textarea "x"
type input "Carrier confirmed GLP Endt - Correct"
type textarea "x"
type input "Carrier confirmed GLP Endt - Correcti"
type textarea "x"
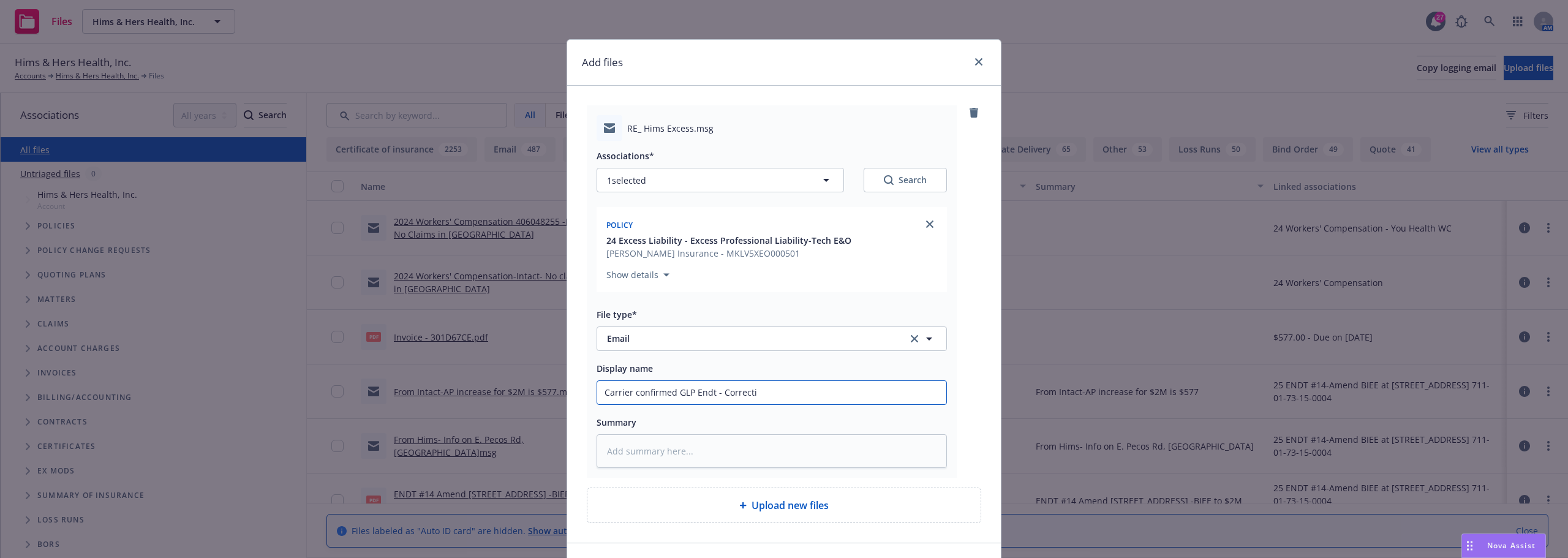
type input "Carrier confirmed GLP Endt - Correctio"
type textarea "x"
type input "Carrier confirmed GLP Endt - Correction"
type textarea "x"
type input "Carrier confirmed GLP Endt - Correction"
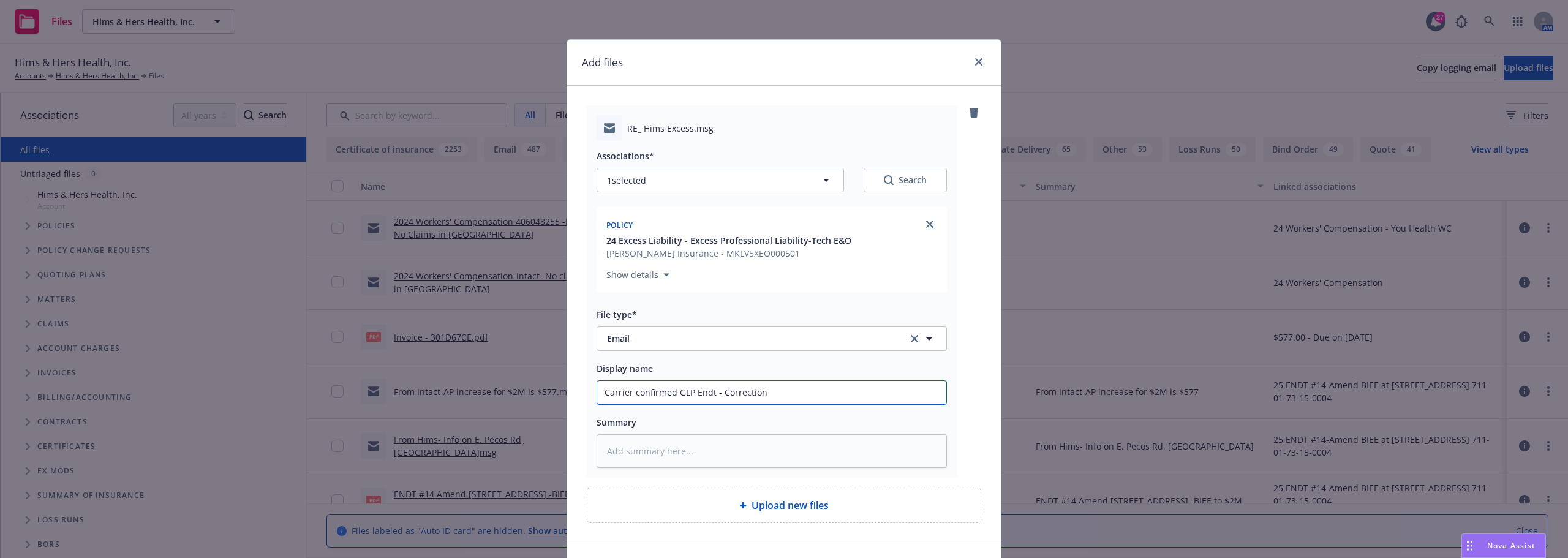
type textarea "x"
type input "Carrier confirmed GLP Endt - Correction t"
type textarea "x"
type input "Carrier confirmed GLP Endt - Correction"
type textarea "x"
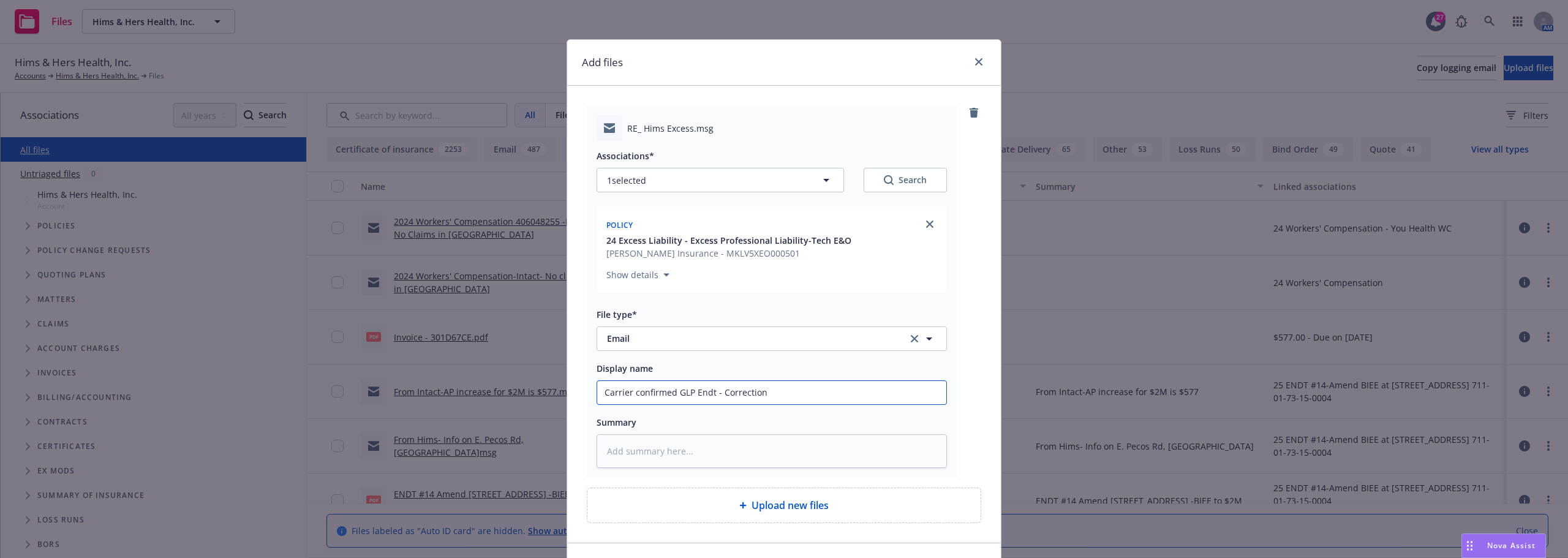
type input "Carrier confirmed GLP Endt - Correction"
type textarea "x"
type input "Carrier confirmed GLP Endt - Correction"
type textarea "x"
type input "Carrier confirmed GLP Endt - Correction"
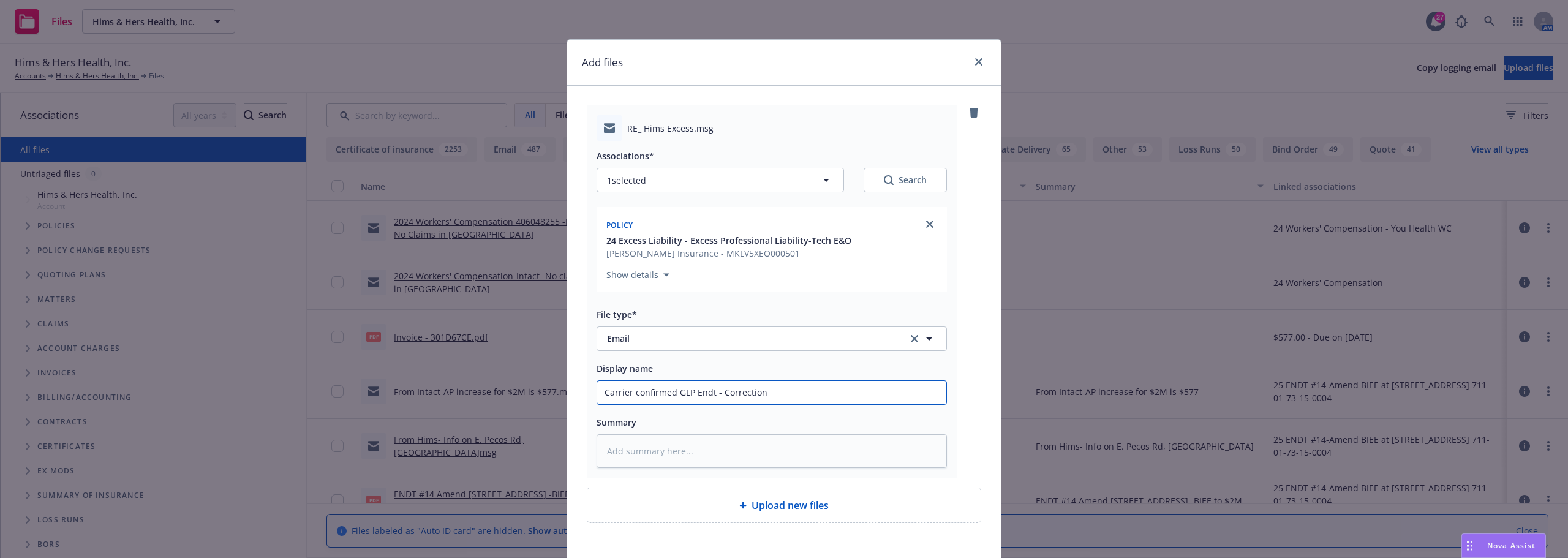
type textarea "x"
type input "Carrier confirmed GLP Endt - Correction"
type textarea "x"
type input "Carrier confirmed GLP Endt - Correction t"
type textarea "x"
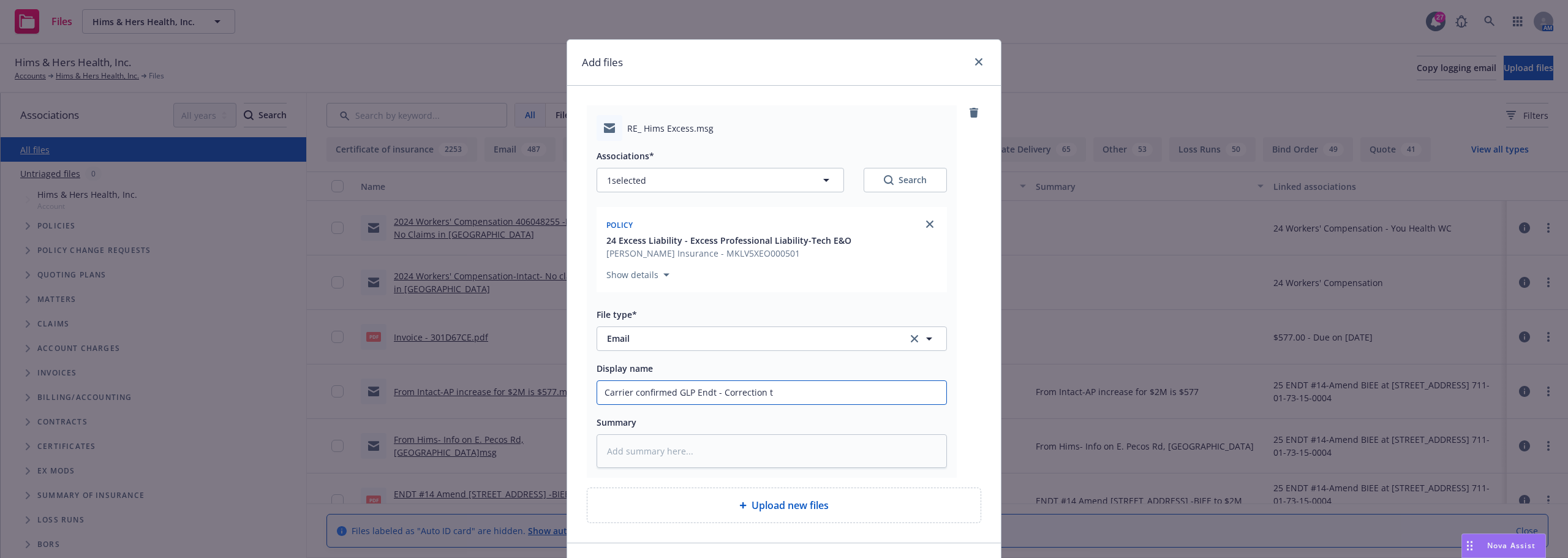
type input "Carrier confirmed GLP Endt - Correction to"
type textarea "x"
type input "Carrier confirmed GLP Endt - Correction to"
type textarea "x"
type input "Carrier confirmed GLP Endt - Correction to"
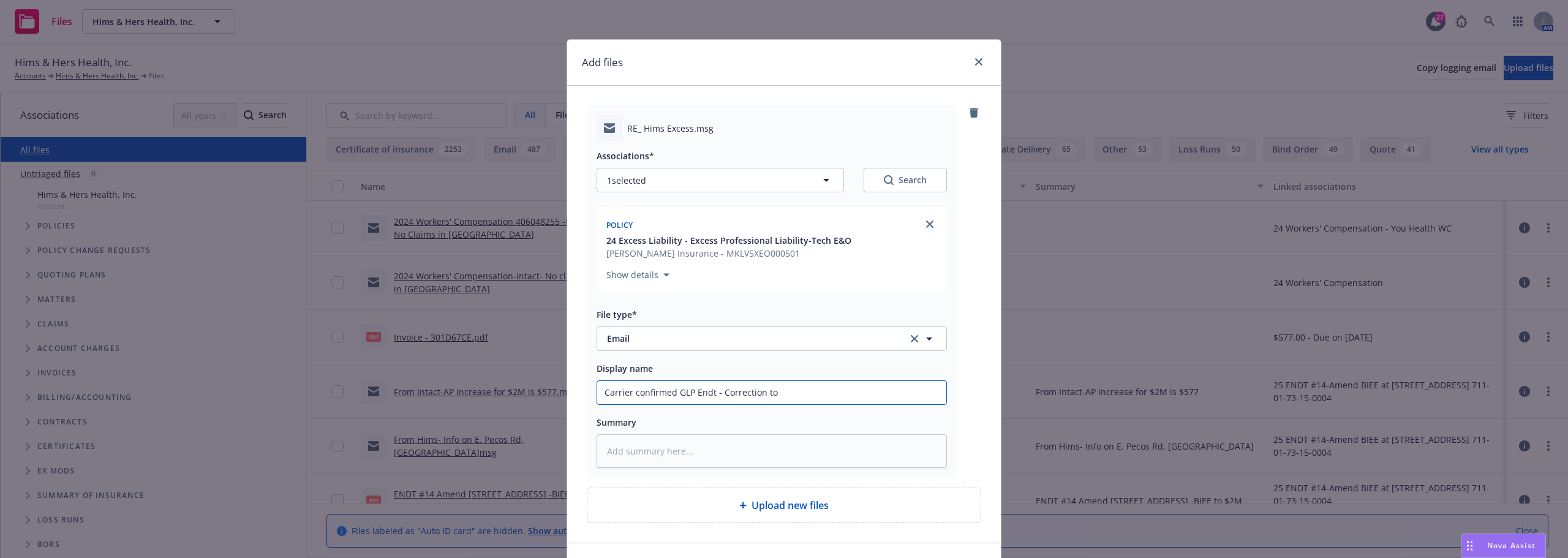
type textarea "x"
type input "Carrier confirmed GLP Endt - Correction t"
type textarea "x"
type input "Carrier confirmed GLP Endt - Correction"
type textarea "x"
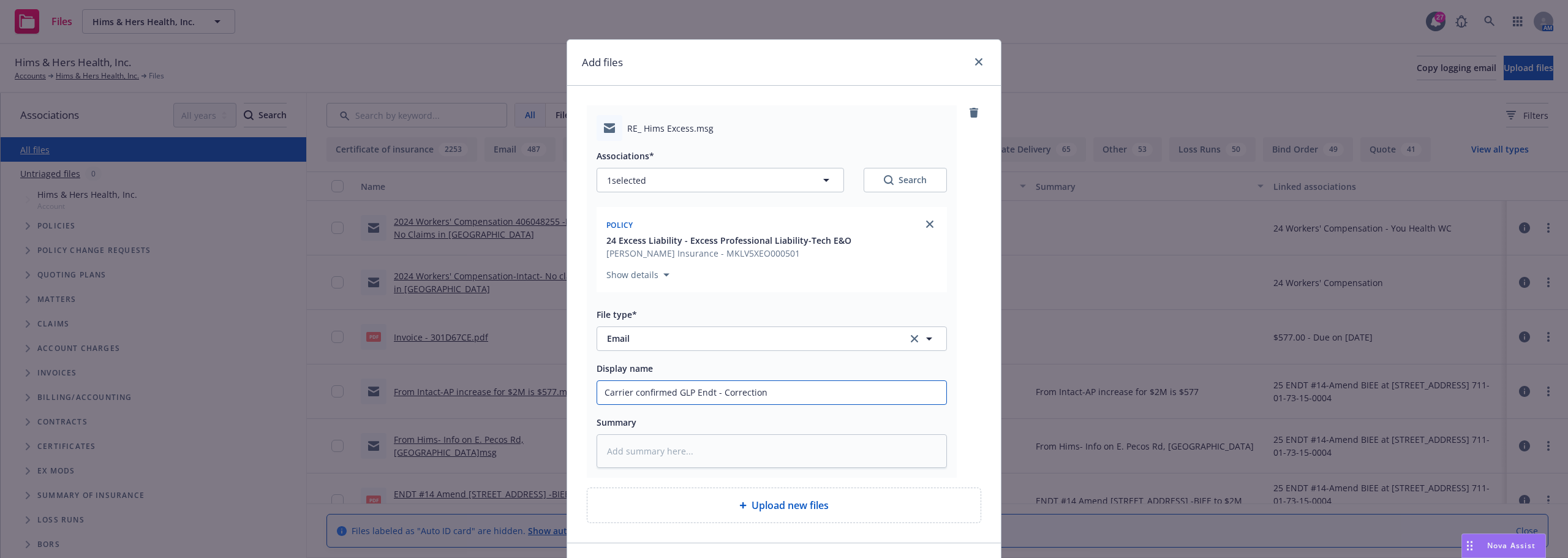
type input "Carrier confirmed GLP Endt - Correction t"
type textarea "x"
type input "Carrier confirmed GLP Endt - Correction to"
type textarea "x"
type input "Carrier confirmed GLP Endt - Correction to"
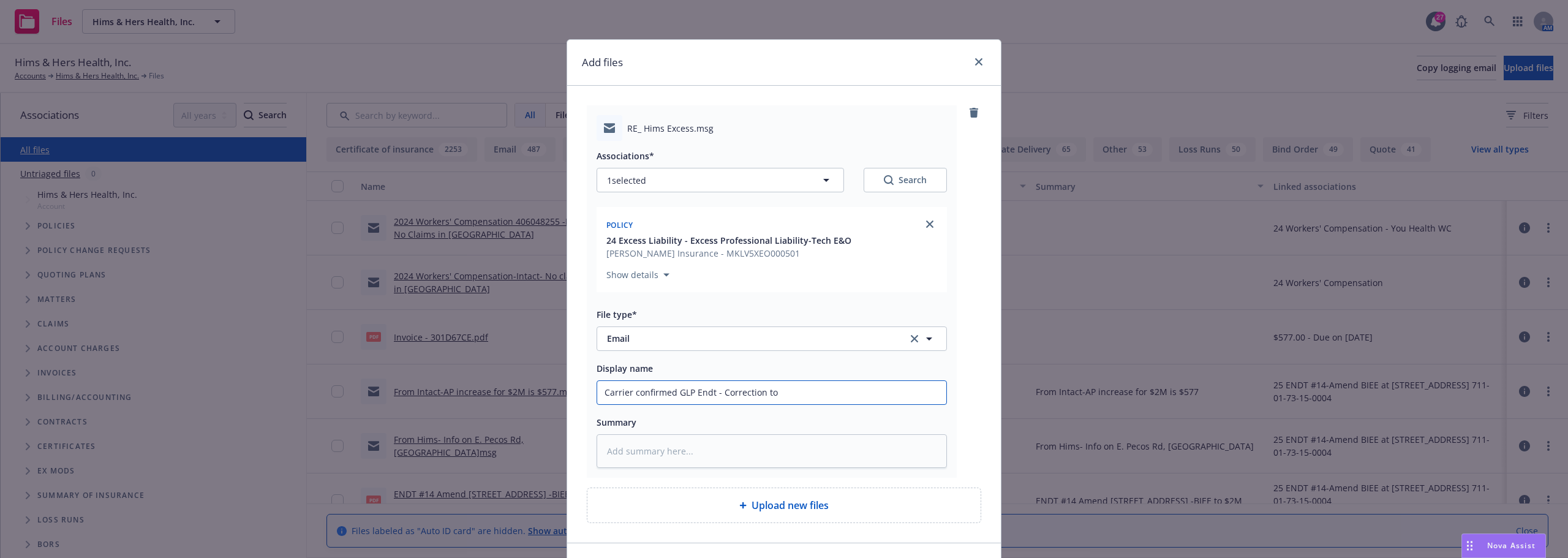
type textarea "x"
type input "Carrier confirmed GLP Endt - Correction to"
type textarea "x"
type input "Carrier confirmed GLP Endt - Correction t"
type textarea "x"
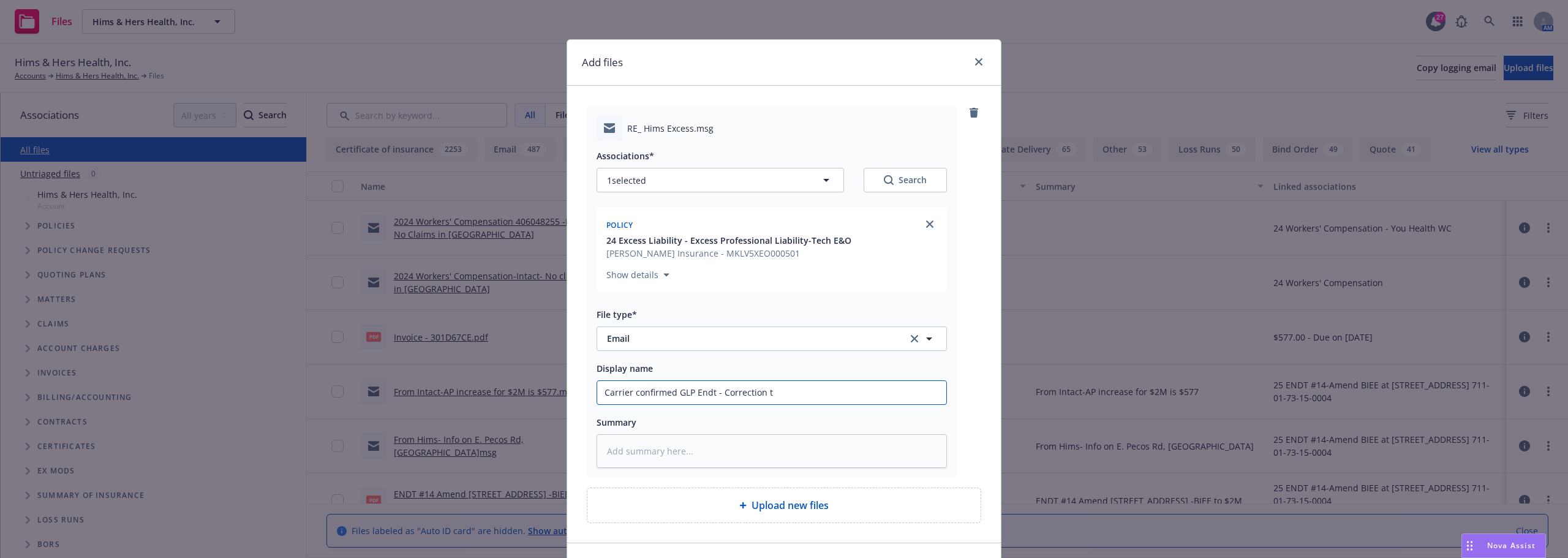
type input "Carrier confirmed GLP Endt - Correction"
type textarea "x"
type input "Carrier confirmed GLP Endt - Correction"
type textarea "x"
type input "Carrier confirmed GLP Endt - Correctio"
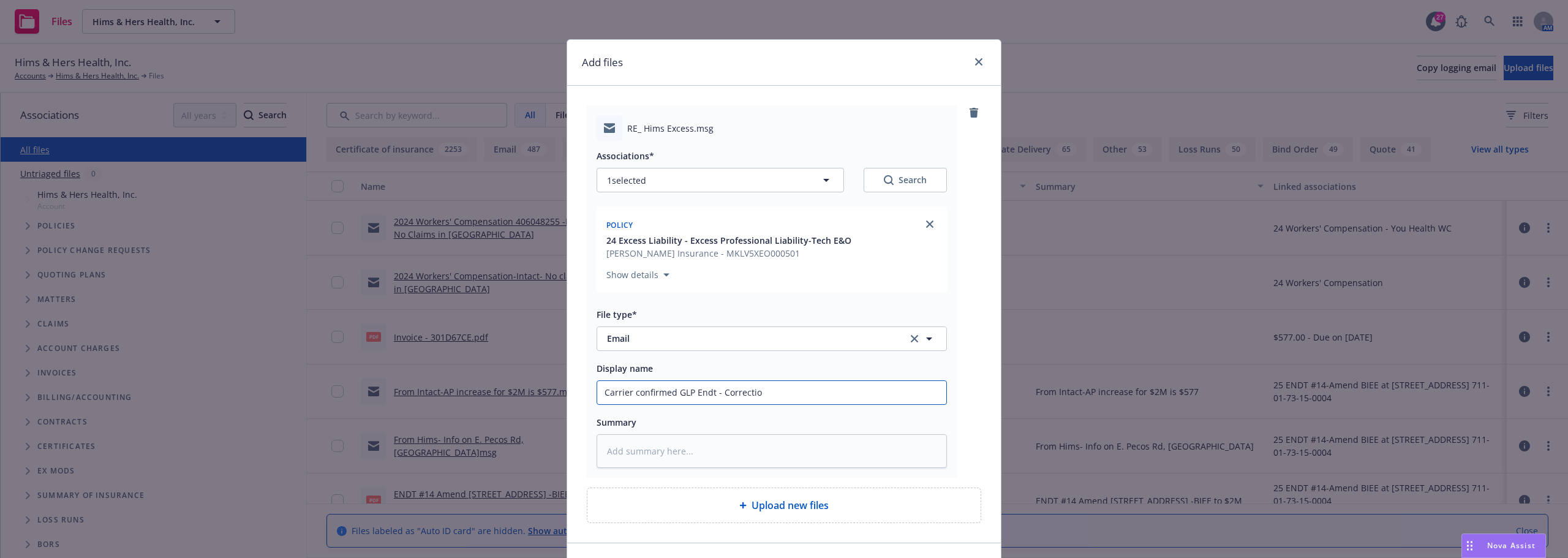
type textarea "x"
type input "Carrier confirmed GLP Endt - Correcti"
type textarea "x"
type input "Carrier confirmed GLP Endt - Correct"
type textarea "x"
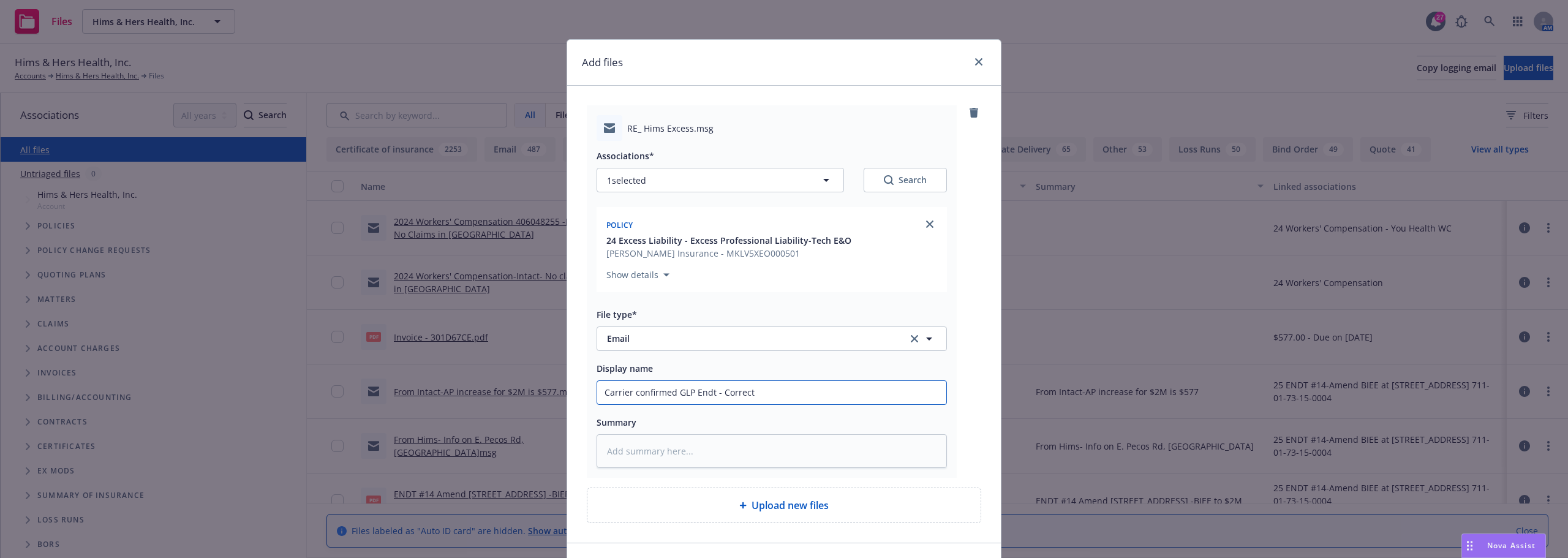
type input "Carrier confirmed GLP Endt - Correc"
type textarea "x"
type input "Carrier confirmed GLP Endt - Corre"
type textarea "x"
type input "Carrier confirmed GLP Endt - Corr"
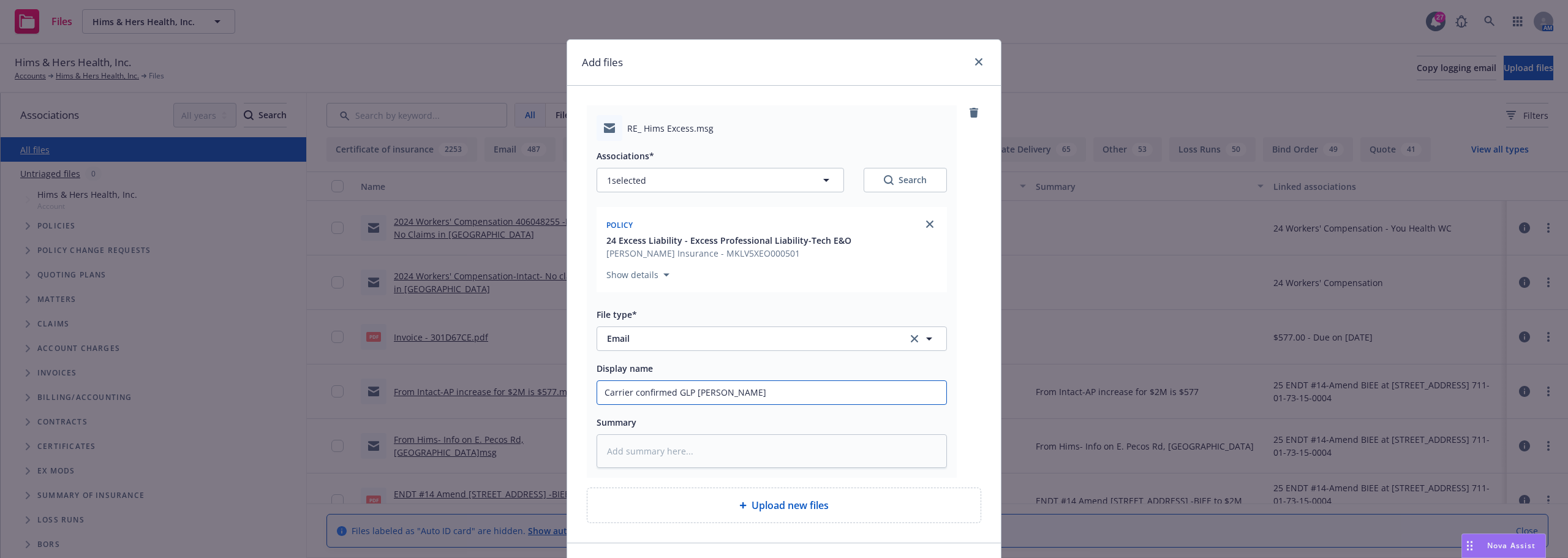
type textarea "x"
type input "Carrier confirmed GLP Endt - Cor"
type textarea "x"
type input "Carrier confirmed GLP Endt - Co"
type textarea "x"
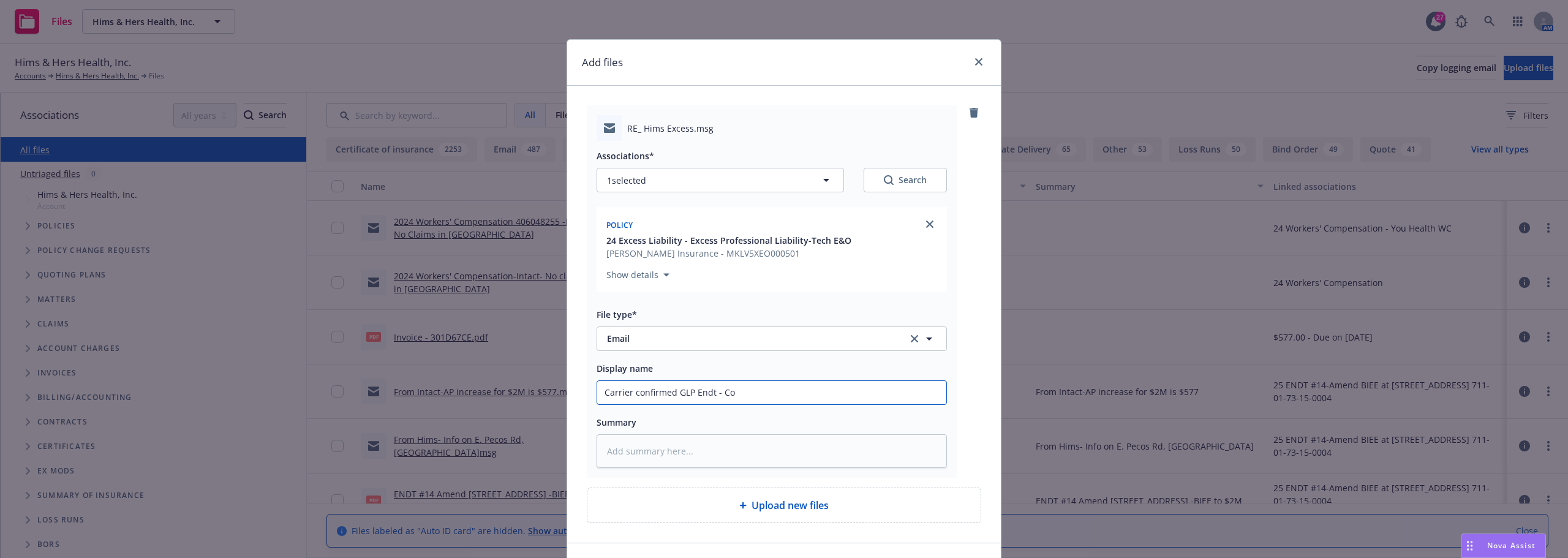
type input "Carrier confirmed GLP Endt - C"
type textarea "x"
type input "Carrier confirmed GLP Endt -"
type textarea "x"
type input "Carrier confirmed GLP Endt -"
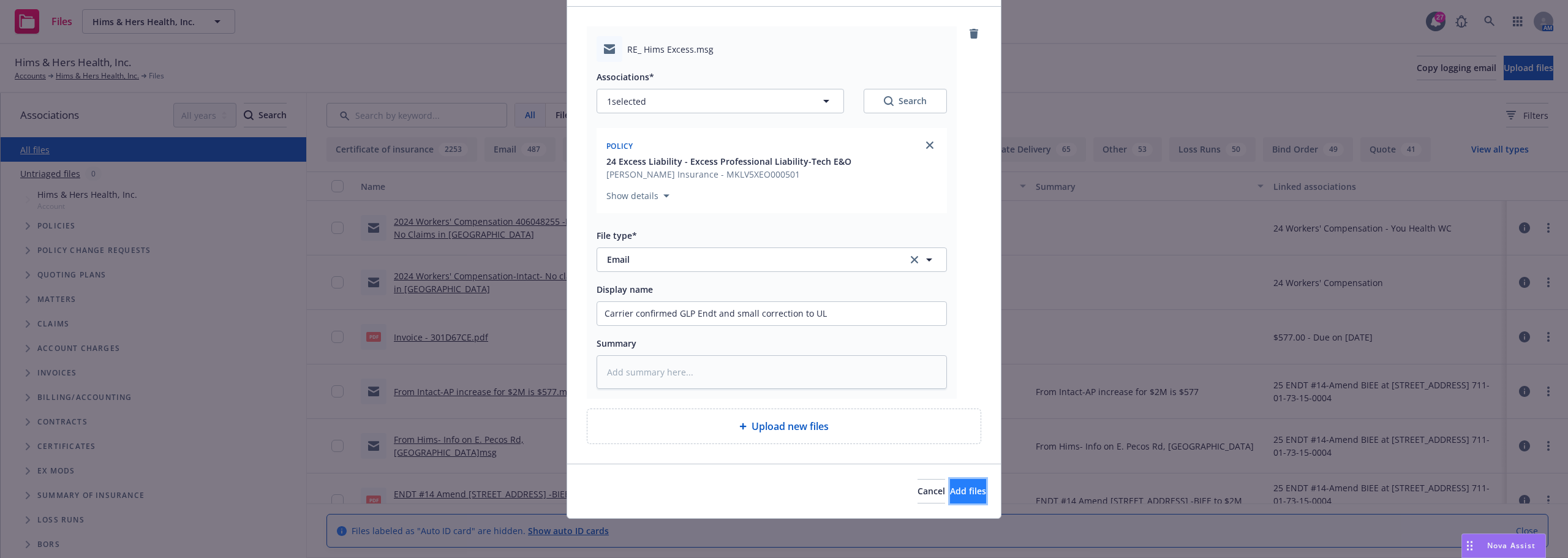
click at [950, 485] on span "Add files" at bounding box center [968, 490] width 36 height 11
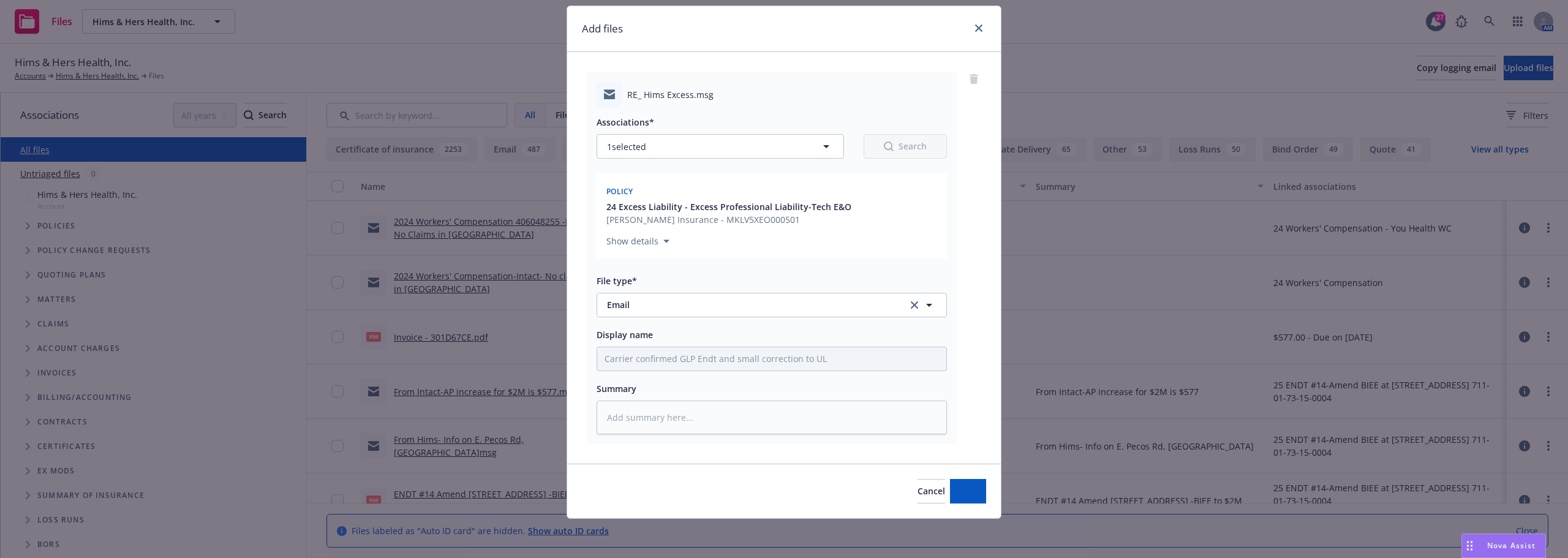
scroll to position [34, 0]
